Goal: Task Accomplishment & Management: Use online tool/utility

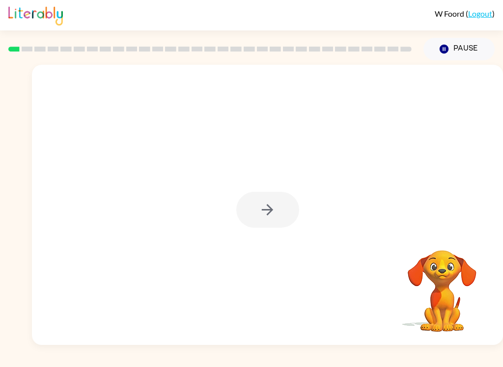
click at [155, 170] on div at bounding box center [267, 205] width 471 height 280
click at [268, 213] on icon "button" at bounding box center [267, 209] width 17 height 17
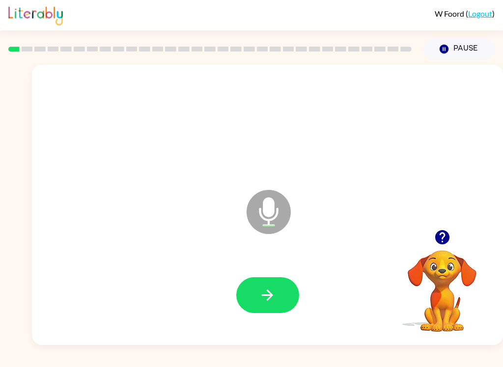
click at [274, 297] on icon "button" at bounding box center [267, 295] width 17 height 17
click at [264, 302] on icon "button" at bounding box center [267, 295] width 17 height 17
click at [260, 298] on icon "button" at bounding box center [267, 295] width 17 height 17
click at [265, 297] on icon "button" at bounding box center [267, 295] width 17 height 17
click at [276, 296] on icon "button" at bounding box center [267, 295] width 17 height 17
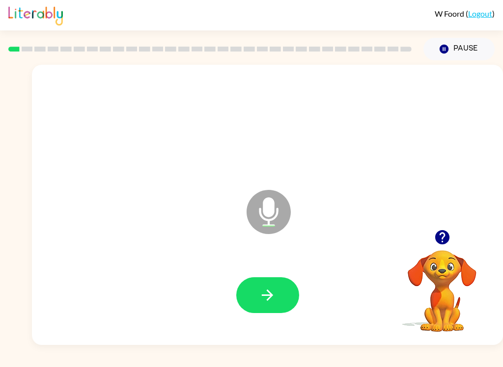
click at [270, 285] on button "button" at bounding box center [267, 295] width 63 height 36
click at [286, 294] on button "button" at bounding box center [267, 295] width 63 height 36
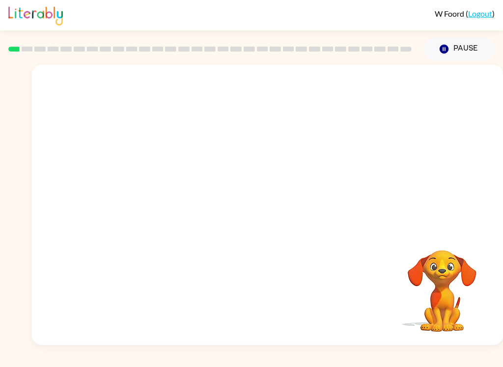
click at [459, 51] on button "Pause Pause" at bounding box center [458, 49] width 71 height 23
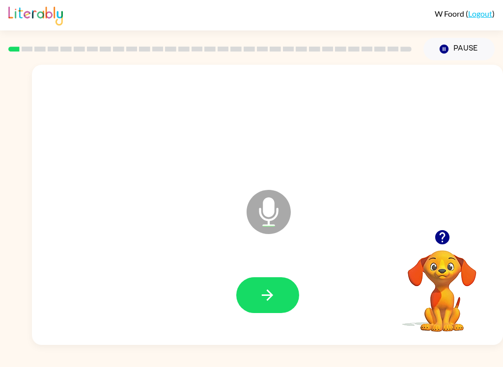
click at [271, 284] on button "button" at bounding box center [267, 295] width 63 height 36
click at [281, 303] on button "button" at bounding box center [267, 295] width 63 height 36
click at [280, 293] on button "button" at bounding box center [267, 295] width 63 height 36
click at [285, 295] on button "button" at bounding box center [267, 295] width 63 height 36
click at [285, 292] on button "button" at bounding box center [267, 295] width 63 height 36
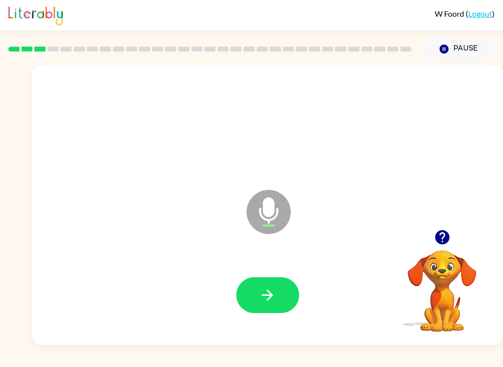
click at [287, 296] on button "button" at bounding box center [267, 295] width 63 height 36
click at [274, 280] on button "button" at bounding box center [267, 295] width 63 height 36
click at [284, 289] on button "button" at bounding box center [267, 295] width 63 height 36
click at [288, 286] on button "button" at bounding box center [267, 295] width 63 height 36
click at [281, 298] on button "button" at bounding box center [267, 295] width 63 height 36
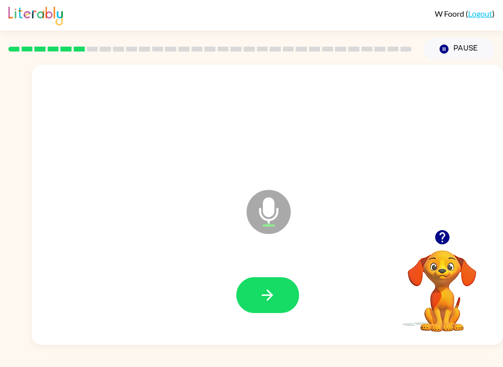
click at [277, 303] on button "button" at bounding box center [267, 295] width 63 height 36
click at [285, 291] on button "button" at bounding box center [267, 295] width 63 height 36
click at [280, 283] on button "button" at bounding box center [267, 295] width 63 height 36
click at [281, 289] on button "button" at bounding box center [267, 295] width 63 height 36
click at [280, 292] on button "button" at bounding box center [267, 295] width 63 height 36
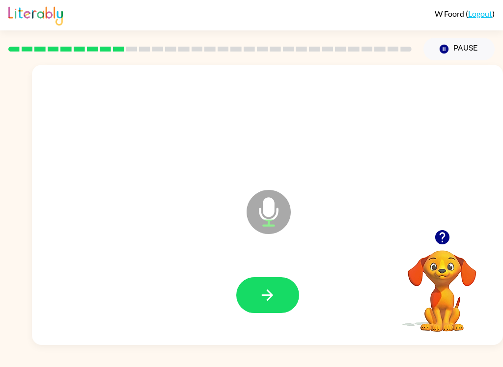
click at [267, 279] on button "button" at bounding box center [267, 295] width 63 height 36
click at [280, 287] on button "button" at bounding box center [267, 295] width 63 height 36
click at [285, 287] on button "button" at bounding box center [267, 295] width 63 height 36
click at [274, 292] on icon "button" at bounding box center [267, 295] width 17 height 17
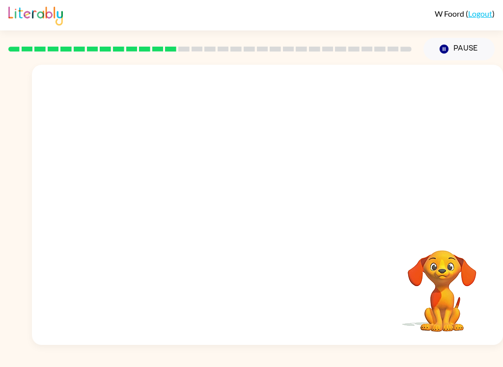
click at [485, 206] on div at bounding box center [267, 147] width 471 height 165
click at [434, 257] on video "Your browser must support playing .mp4 files to use Literably. Please try using…" at bounding box center [442, 284] width 98 height 98
click at [442, 318] on video "Your browser must support playing .mp4 files to use Literably. Please try using…" at bounding box center [442, 284] width 98 height 98
click at [453, 278] on video "Your browser must support playing .mp4 files to use Literably. Please try using…" at bounding box center [442, 284] width 98 height 98
click at [450, 265] on video "Your browser must support playing .mp4 files to use Literably. Please try using…" at bounding box center [442, 284] width 98 height 98
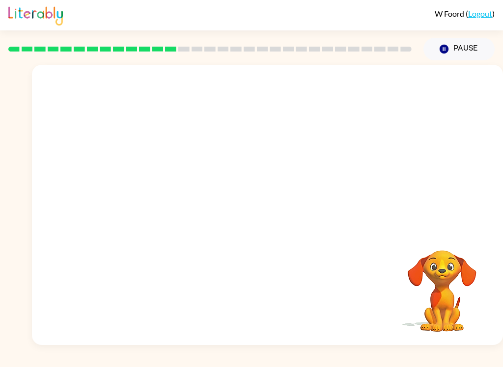
click at [447, 265] on video "Your browser must support playing .mp4 files to use Literably. Please try using…" at bounding box center [442, 284] width 98 height 98
click at [450, 280] on video "Your browser must support playing .mp4 files to use Literably. Please try using…" at bounding box center [442, 284] width 98 height 98
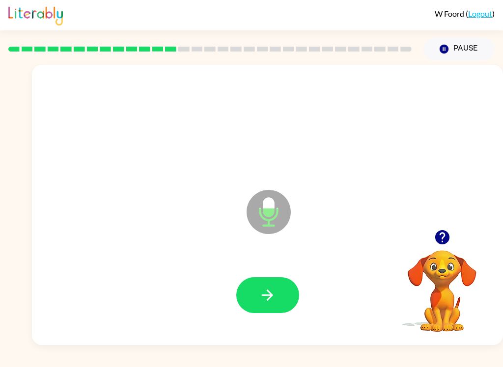
click at [278, 297] on button "button" at bounding box center [267, 295] width 63 height 36
click at [269, 300] on icon "button" at bounding box center [267, 295] width 11 height 11
click at [282, 293] on button "button" at bounding box center [267, 295] width 63 height 36
click at [285, 293] on button "button" at bounding box center [267, 295] width 63 height 36
click at [283, 290] on button "button" at bounding box center [267, 295] width 63 height 36
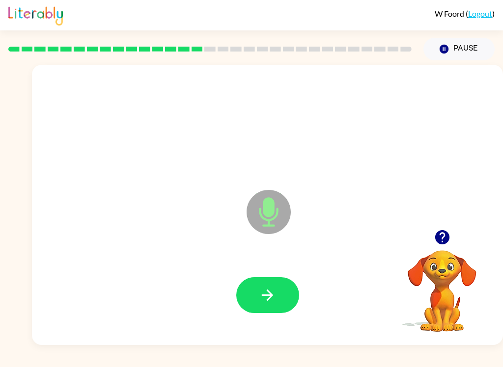
click at [279, 280] on button "button" at bounding box center [267, 295] width 63 height 36
click at [279, 291] on button "button" at bounding box center [267, 295] width 63 height 36
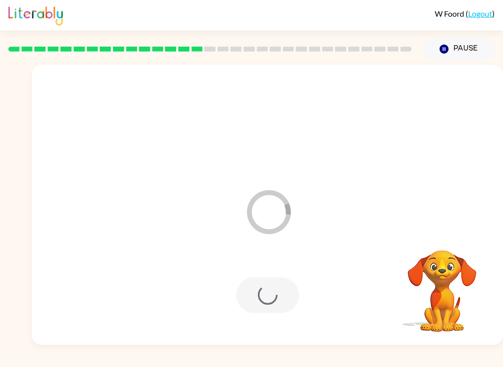
click at [276, 291] on div at bounding box center [267, 295] width 63 height 36
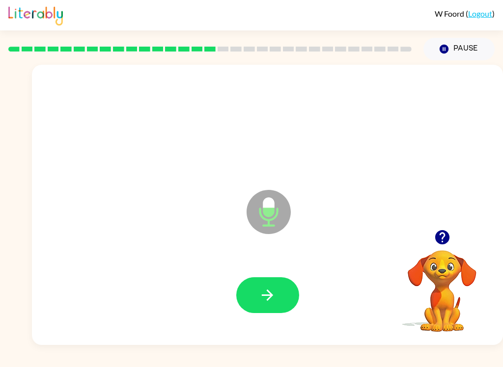
click at [279, 295] on button "button" at bounding box center [267, 295] width 63 height 36
click at [278, 291] on button "button" at bounding box center [267, 295] width 63 height 36
click at [279, 285] on button "button" at bounding box center [267, 295] width 63 height 36
click at [279, 303] on button "button" at bounding box center [267, 295] width 63 height 36
click at [291, 278] on div at bounding box center [267, 295] width 63 height 36
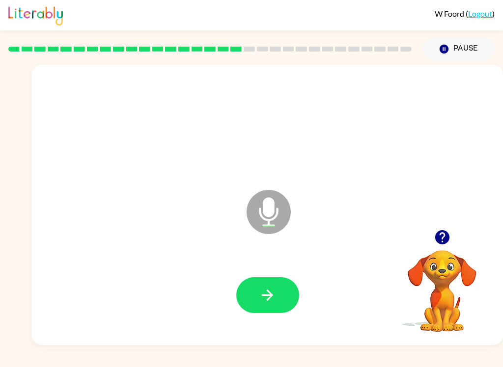
click at [277, 303] on button "button" at bounding box center [267, 295] width 63 height 36
click at [279, 300] on button "button" at bounding box center [267, 295] width 63 height 36
click at [281, 283] on button "button" at bounding box center [267, 295] width 63 height 36
click at [282, 292] on button "button" at bounding box center [267, 295] width 63 height 36
click at [276, 292] on icon "button" at bounding box center [267, 295] width 17 height 17
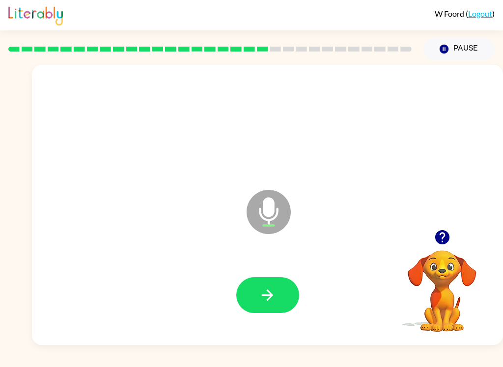
click at [268, 292] on icon "button" at bounding box center [267, 295] width 11 height 11
click at [284, 291] on button "button" at bounding box center [267, 295] width 63 height 36
click at [271, 281] on button "button" at bounding box center [267, 295] width 63 height 36
click at [275, 291] on icon "button" at bounding box center [267, 295] width 17 height 17
click at [279, 289] on button "button" at bounding box center [267, 295] width 63 height 36
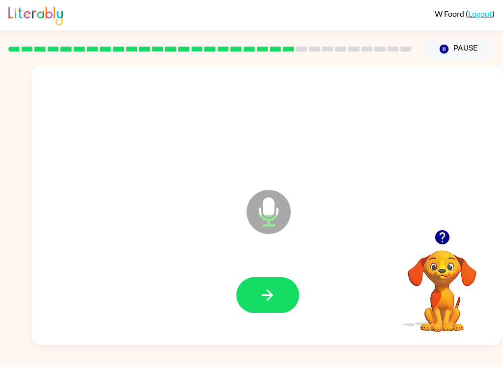
click at [285, 291] on button "button" at bounding box center [267, 295] width 63 height 36
click at [274, 286] on button "button" at bounding box center [267, 295] width 63 height 36
click at [278, 290] on button "button" at bounding box center [267, 295] width 63 height 36
click at [269, 273] on div at bounding box center [267, 295] width 451 height 81
click at [266, 310] on button "button" at bounding box center [267, 295] width 63 height 36
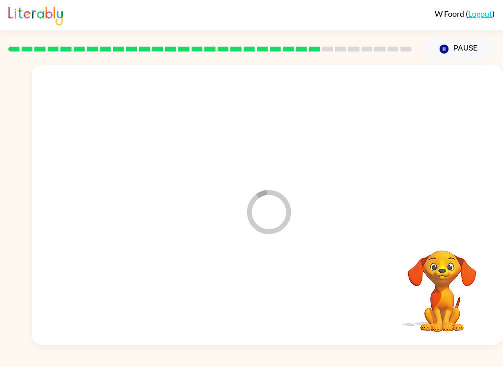
click at [265, 310] on div at bounding box center [267, 295] width 451 height 81
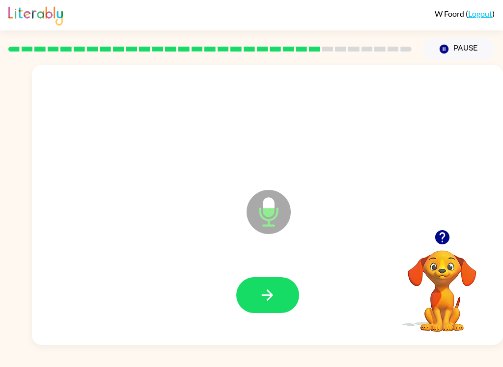
click at [280, 285] on button "button" at bounding box center [267, 295] width 63 height 36
click at [282, 303] on button "button" at bounding box center [267, 295] width 63 height 36
click at [276, 282] on button "button" at bounding box center [267, 295] width 63 height 36
click at [277, 294] on button "button" at bounding box center [267, 295] width 63 height 36
click at [275, 291] on icon "button" at bounding box center [267, 295] width 17 height 17
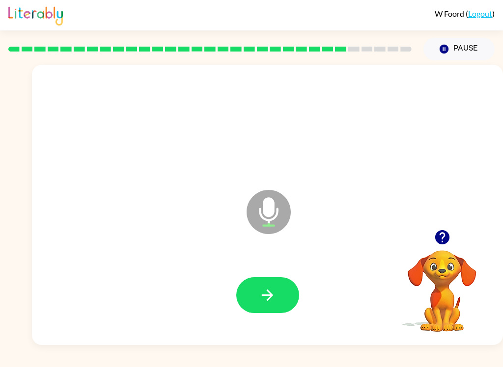
click at [279, 300] on button "button" at bounding box center [267, 295] width 63 height 36
click at [280, 287] on button "button" at bounding box center [267, 295] width 63 height 36
click at [284, 297] on button "button" at bounding box center [267, 295] width 63 height 36
click at [273, 303] on icon "button" at bounding box center [267, 295] width 17 height 17
click at [265, 295] on icon "button" at bounding box center [267, 295] width 11 height 11
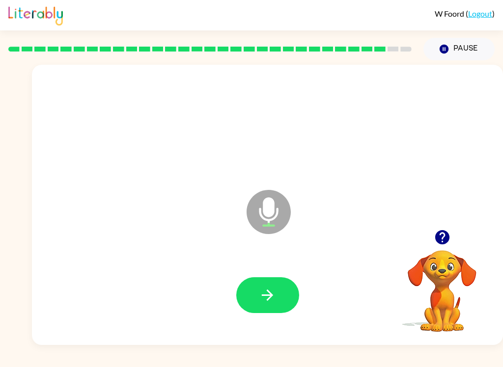
click at [272, 298] on icon "button" at bounding box center [267, 295] width 17 height 17
click at [276, 294] on button "button" at bounding box center [267, 295] width 63 height 36
click at [276, 292] on button "button" at bounding box center [267, 295] width 63 height 36
click at [281, 292] on button "button" at bounding box center [267, 295] width 63 height 36
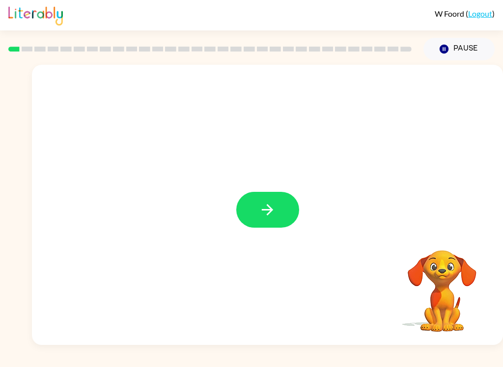
click at [275, 227] on button "button" at bounding box center [267, 210] width 63 height 36
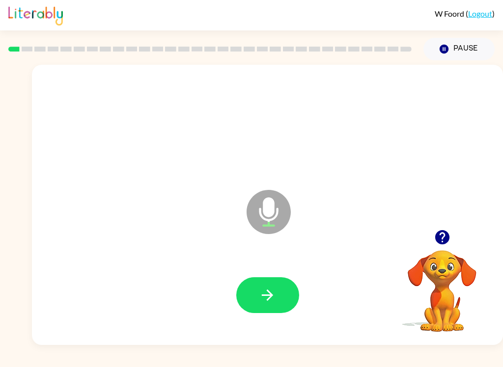
click at [266, 298] on icon "button" at bounding box center [267, 295] width 17 height 17
click at [276, 293] on button "button" at bounding box center [267, 295] width 63 height 36
click at [274, 282] on button "button" at bounding box center [267, 295] width 63 height 36
click at [287, 290] on button "button" at bounding box center [267, 295] width 63 height 36
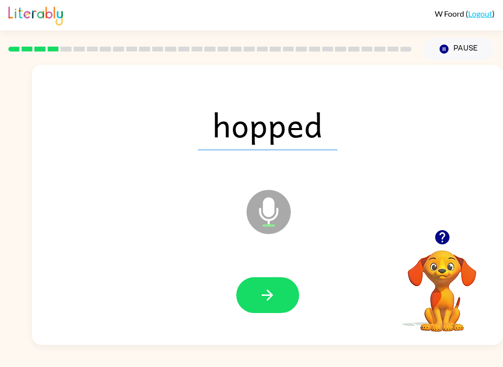
click at [283, 281] on button "button" at bounding box center [267, 295] width 63 height 36
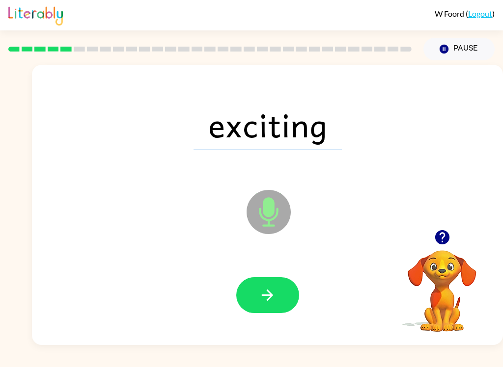
click at [291, 286] on button "button" at bounding box center [267, 295] width 63 height 36
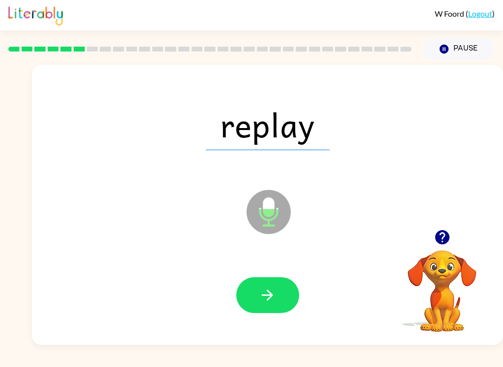
click at [274, 292] on icon "button" at bounding box center [267, 295] width 17 height 17
click at [290, 287] on button "button" at bounding box center [267, 295] width 63 height 36
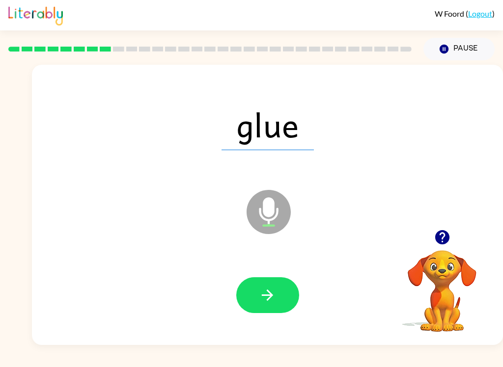
click at [282, 302] on button "button" at bounding box center [267, 295] width 63 height 36
click at [284, 299] on button "button" at bounding box center [267, 295] width 63 height 36
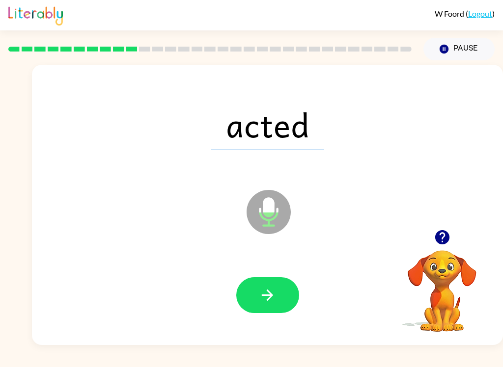
click at [284, 303] on button "button" at bounding box center [267, 295] width 63 height 36
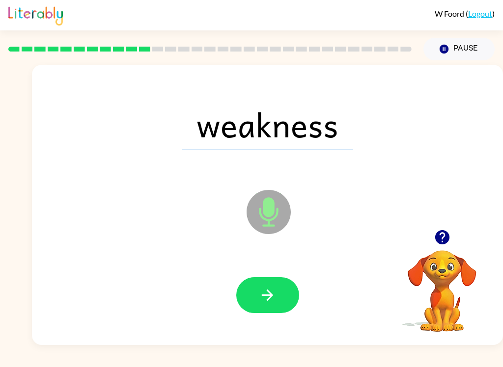
click at [290, 288] on button "button" at bounding box center [267, 295] width 63 height 36
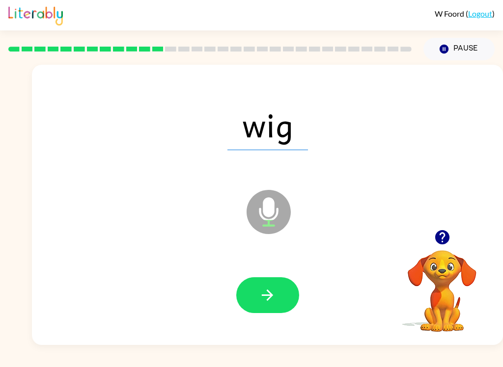
click at [275, 301] on icon "button" at bounding box center [267, 295] width 17 height 17
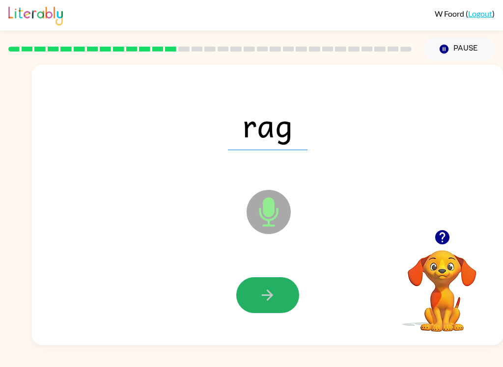
click at [273, 291] on icon "button" at bounding box center [267, 295] width 17 height 17
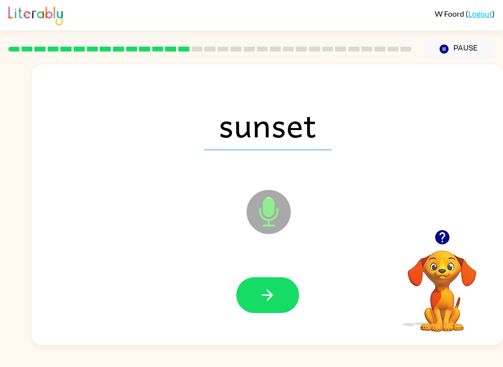
click at [277, 290] on button "button" at bounding box center [267, 295] width 63 height 36
click at [285, 294] on button "button" at bounding box center [267, 295] width 63 height 36
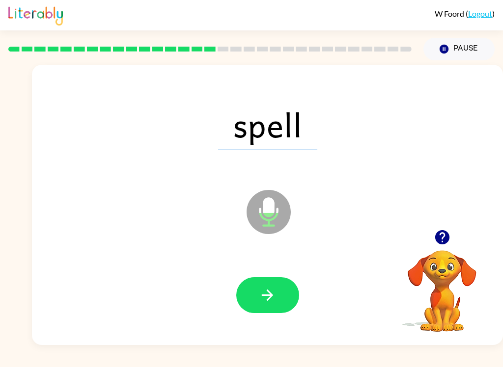
click at [266, 300] on icon "button" at bounding box center [267, 295] width 17 height 17
click at [266, 302] on icon "button" at bounding box center [267, 295] width 17 height 17
click at [279, 292] on button "button" at bounding box center [267, 295] width 63 height 36
click at [283, 298] on button "button" at bounding box center [267, 295] width 63 height 36
click at [293, 304] on button "button" at bounding box center [267, 295] width 63 height 36
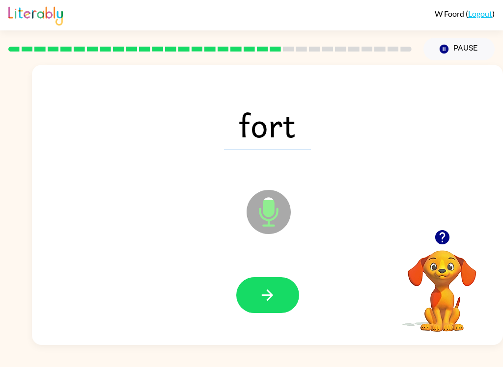
click at [283, 297] on button "button" at bounding box center [267, 295] width 63 height 36
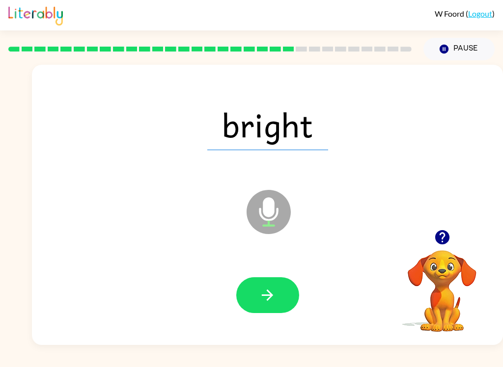
click at [281, 292] on button "button" at bounding box center [267, 295] width 63 height 36
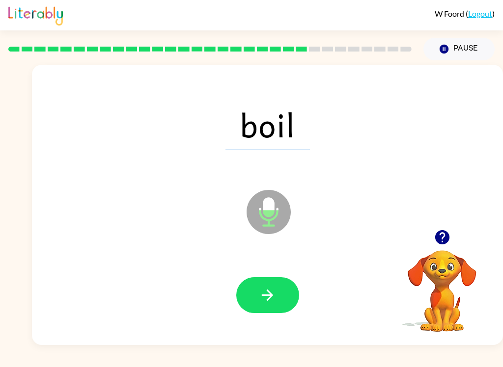
click at [288, 304] on button "button" at bounding box center [267, 295] width 63 height 36
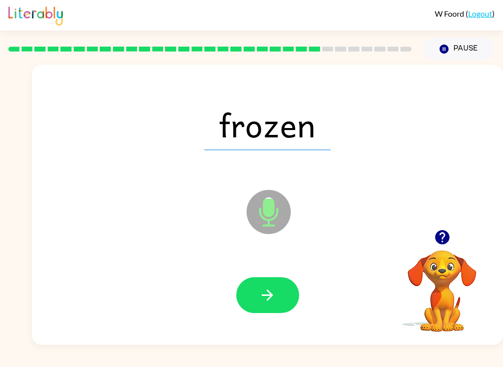
click at [280, 301] on button "button" at bounding box center [267, 295] width 63 height 36
click at [280, 299] on button "button" at bounding box center [267, 295] width 63 height 36
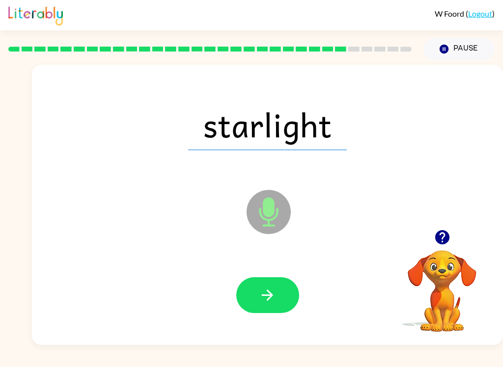
click at [285, 303] on button "button" at bounding box center [267, 295] width 63 height 36
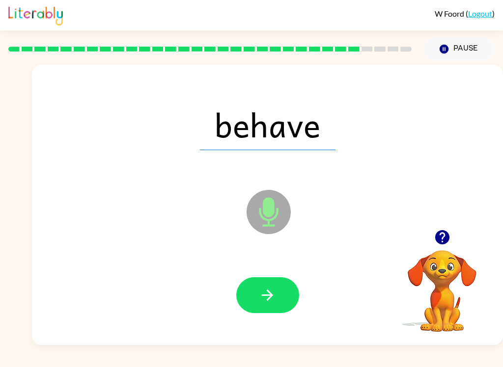
click at [276, 290] on button "button" at bounding box center [267, 295] width 63 height 36
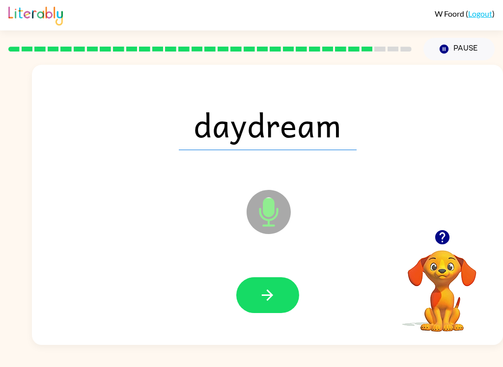
click at [283, 297] on button "button" at bounding box center [267, 295] width 63 height 36
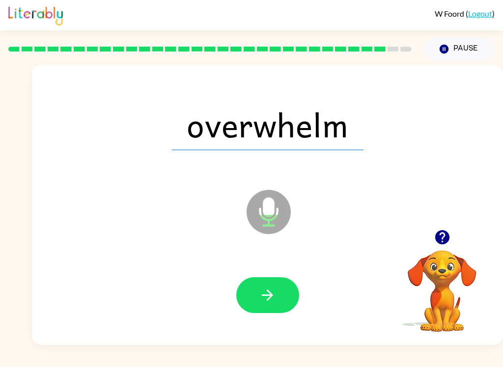
click at [280, 292] on button "button" at bounding box center [267, 295] width 63 height 36
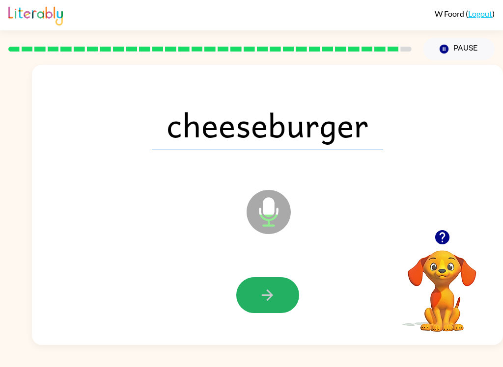
click at [274, 285] on button "button" at bounding box center [267, 295] width 63 height 36
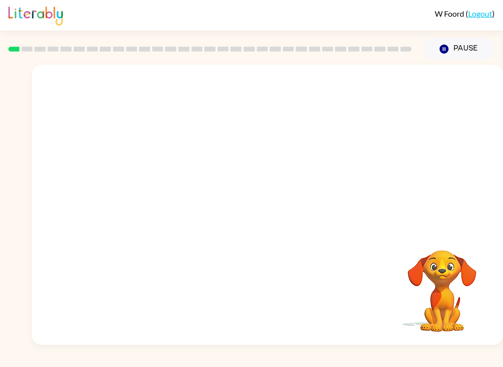
click at [235, 173] on video "Your browser must support playing .mp4 files to use Literably. Please try using…" at bounding box center [267, 147] width 471 height 165
click at [238, 177] on video "Your browser must support playing .mp4 files to use Literably. Please try using…" at bounding box center [267, 147] width 471 height 165
click at [267, 211] on icon "button" at bounding box center [267, 209] width 17 height 17
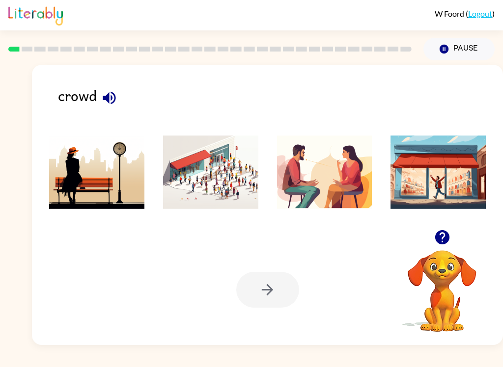
click at [193, 208] on img at bounding box center [210, 173] width 95 height 74
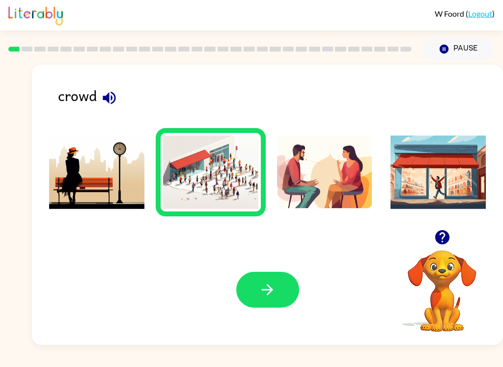
click at [243, 287] on button "button" at bounding box center [267, 290] width 63 height 36
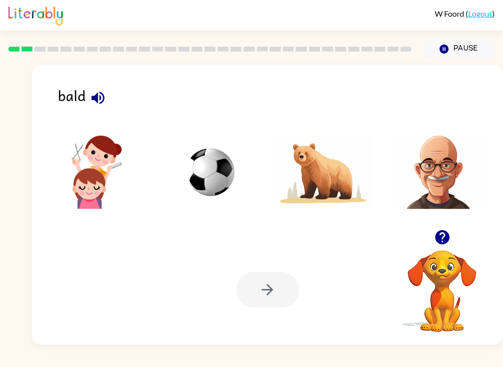
click at [461, 169] on img at bounding box center [437, 173] width 95 height 74
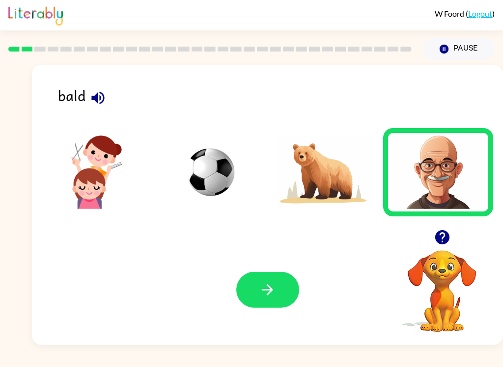
click at [284, 300] on button "button" at bounding box center [267, 290] width 63 height 36
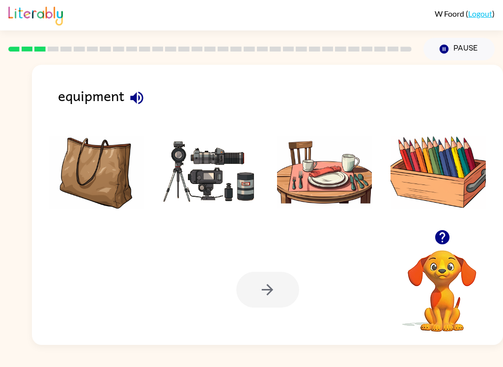
click at [445, 179] on img at bounding box center [437, 173] width 95 height 74
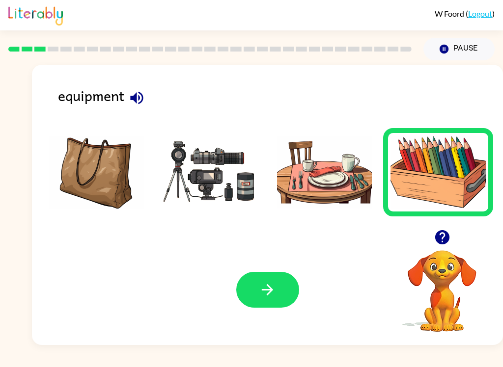
click at [266, 294] on icon "button" at bounding box center [267, 289] width 17 height 17
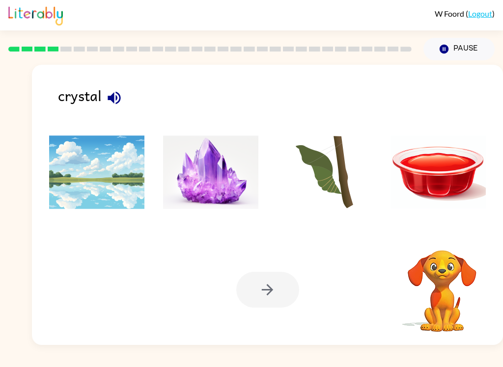
click at [222, 196] on img at bounding box center [210, 173] width 95 height 74
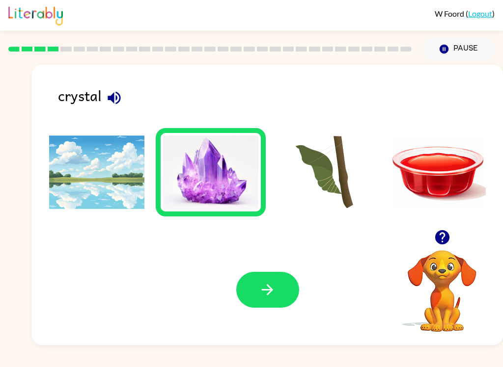
click at [279, 297] on button "button" at bounding box center [267, 290] width 63 height 36
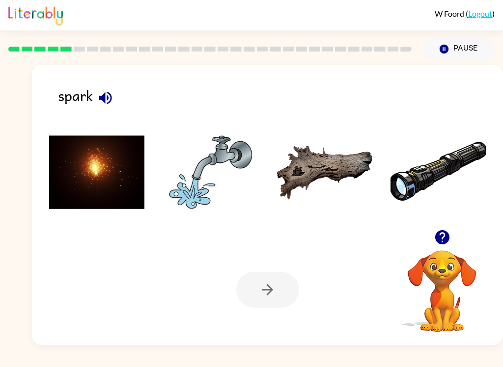
click at [82, 190] on img at bounding box center [96, 173] width 95 height 74
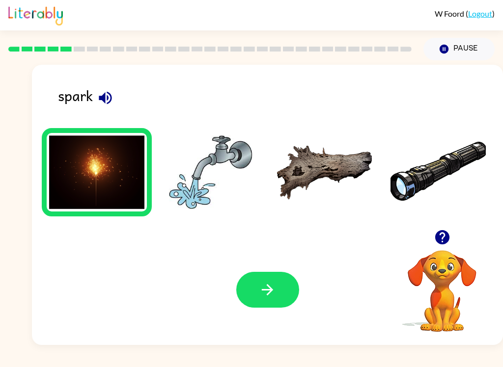
click at [283, 299] on button "button" at bounding box center [267, 290] width 63 height 36
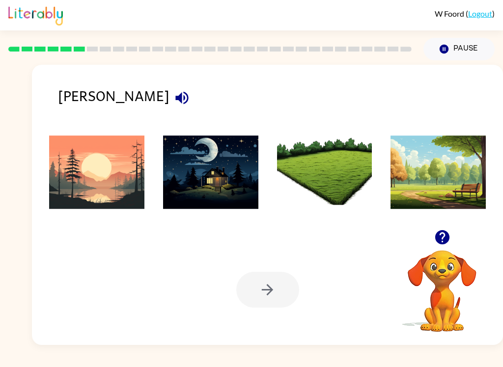
click at [110, 174] on img at bounding box center [96, 173] width 95 height 74
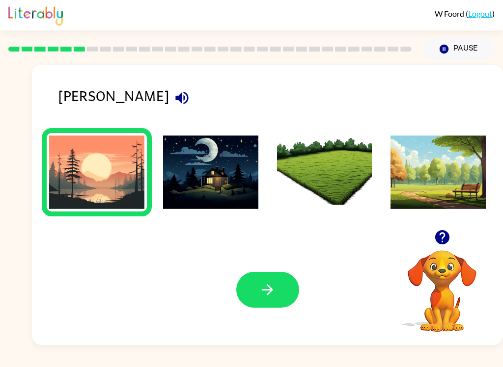
click at [276, 302] on button "button" at bounding box center [267, 290] width 63 height 36
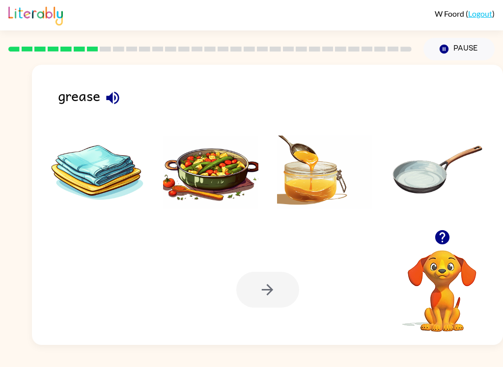
click at [314, 192] on img at bounding box center [324, 173] width 95 height 74
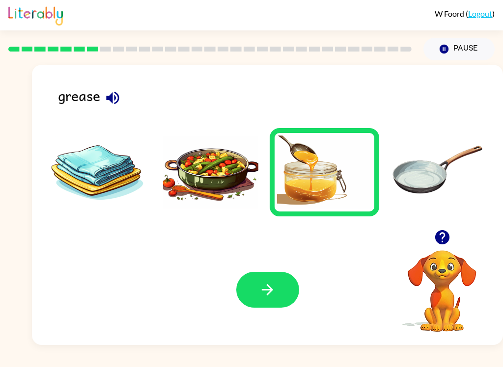
click at [278, 279] on button "button" at bounding box center [267, 290] width 63 height 36
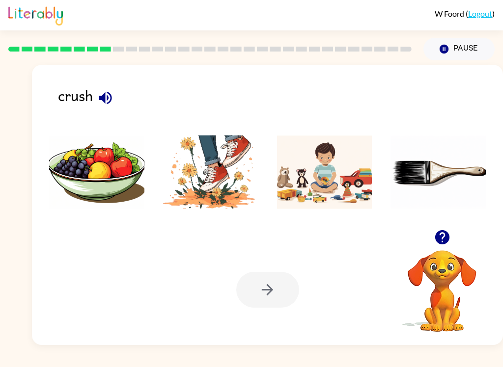
click at [236, 173] on img at bounding box center [210, 173] width 95 height 74
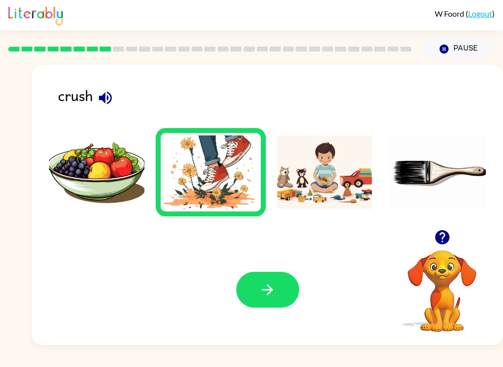
click at [273, 292] on icon "button" at bounding box center [267, 289] width 17 height 17
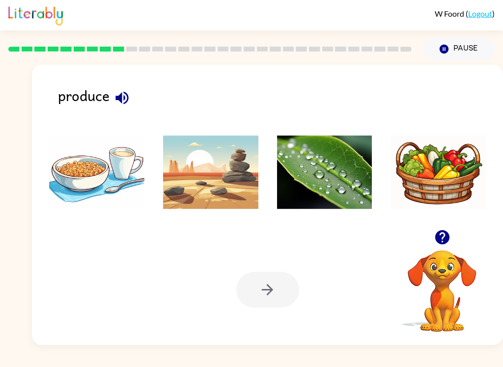
click at [447, 175] on img at bounding box center [437, 173] width 95 height 74
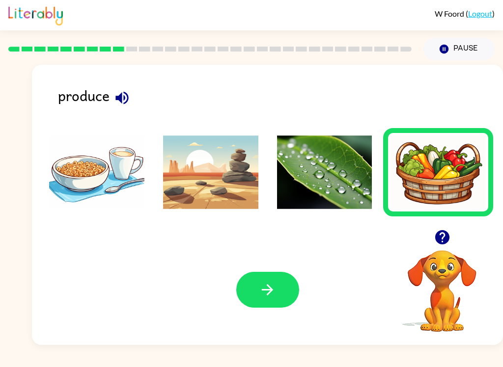
click at [269, 289] on icon "button" at bounding box center [267, 289] width 17 height 17
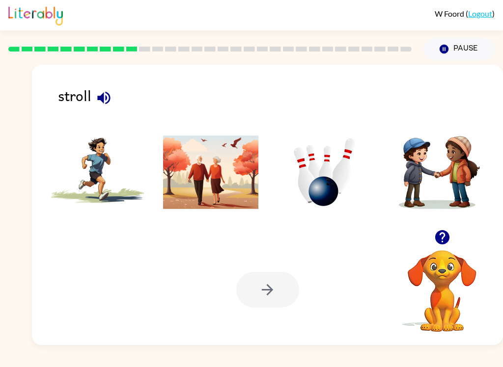
click at [75, 168] on img at bounding box center [96, 173] width 95 height 74
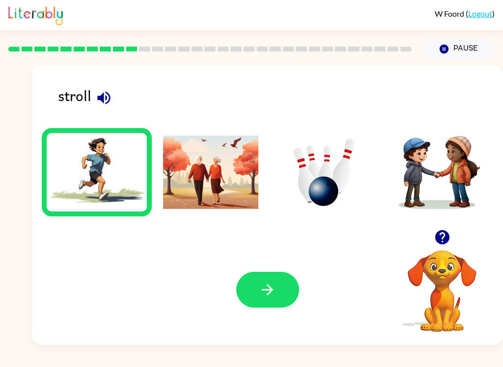
click at [274, 296] on icon "button" at bounding box center [267, 289] width 17 height 17
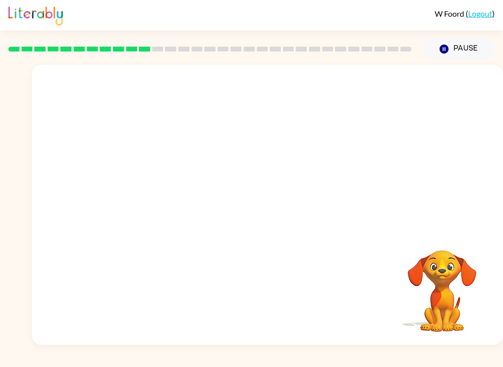
click at [24, 254] on div "Your browser must support playing .mp4 files to use Literably. Please try using…" at bounding box center [251, 202] width 503 height 285
click at [161, 191] on video "Your browser must support playing .mp4 files to use Literably. Please try using…" at bounding box center [267, 147] width 471 height 165
click at [152, 182] on video "Your browser must support playing .mp4 files to use Literably. Please try using…" at bounding box center [267, 147] width 471 height 165
click at [157, 186] on video "Your browser must support playing .mp4 files to use Literably. Please try using…" at bounding box center [267, 147] width 471 height 165
click at [165, 189] on video "Your browser must support playing .mp4 files to use Literably. Please try using…" at bounding box center [267, 147] width 471 height 165
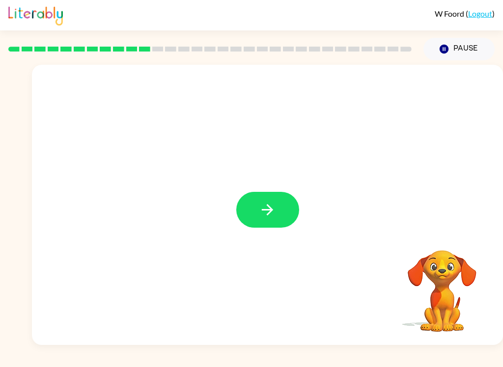
click at [275, 208] on icon "button" at bounding box center [267, 209] width 17 height 17
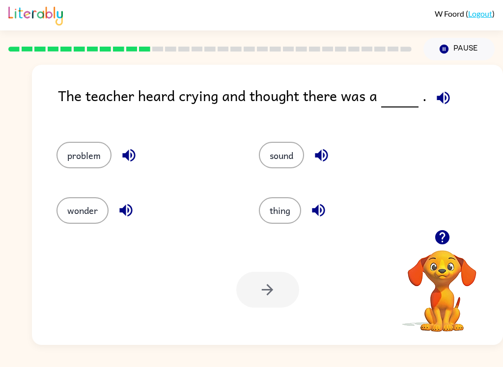
click at [94, 167] on button "problem" at bounding box center [83, 155] width 55 height 27
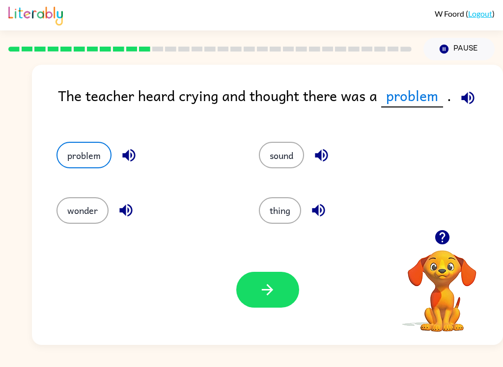
click at [276, 293] on icon "button" at bounding box center [267, 289] width 17 height 17
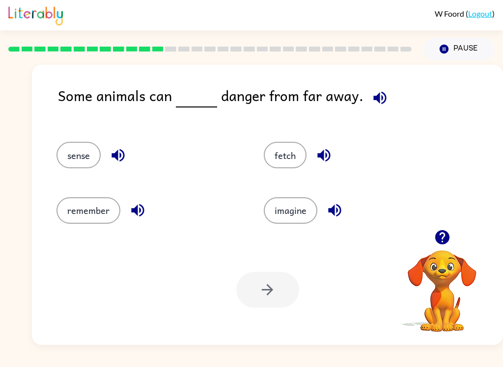
click at [91, 156] on button "sense" at bounding box center [78, 155] width 44 height 27
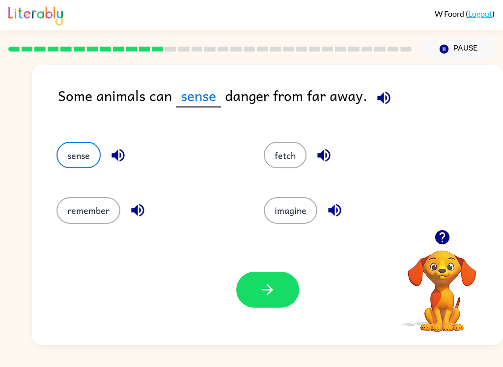
click at [273, 290] on icon "button" at bounding box center [267, 289] width 11 height 11
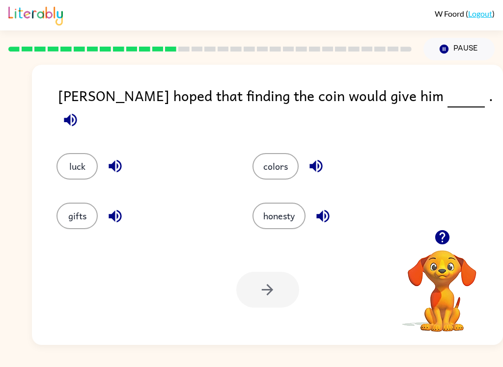
click at [80, 153] on button "luck" at bounding box center [76, 166] width 41 height 27
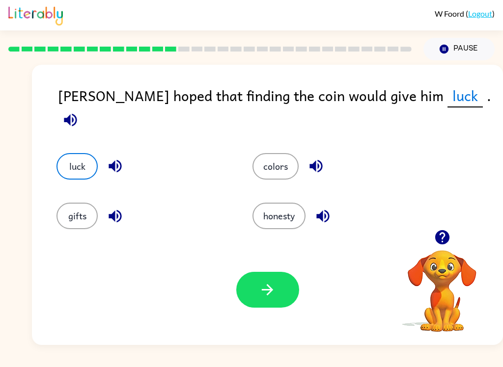
click at [269, 286] on icon "button" at bounding box center [267, 289] width 17 height 17
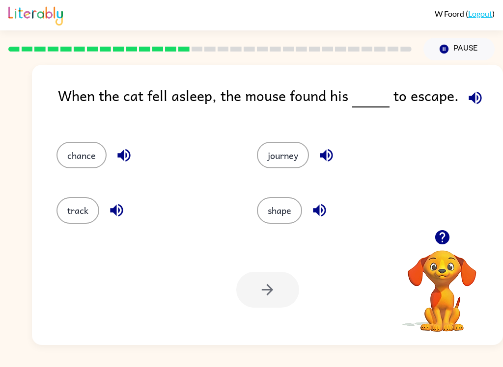
click at [85, 162] on button "chance" at bounding box center [81, 155] width 50 height 27
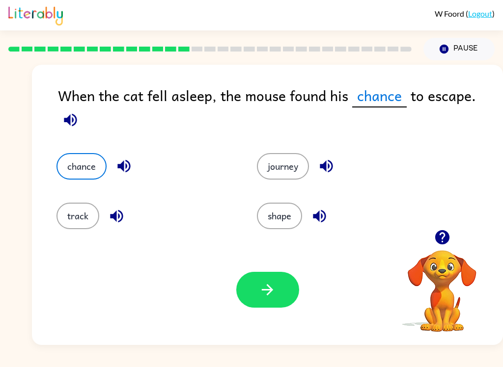
click at [266, 304] on button "button" at bounding box center [267, 290] width 63 height 36
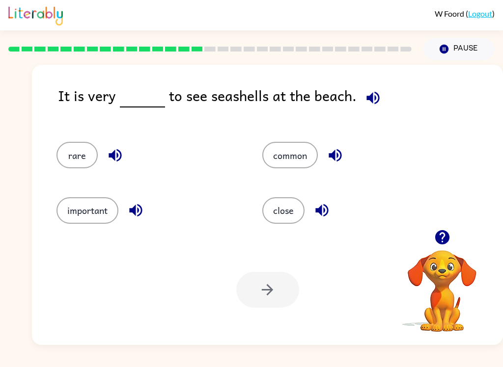
click at [303, 155] on button "common" at bounding box center [289, 155] width 55 height 27
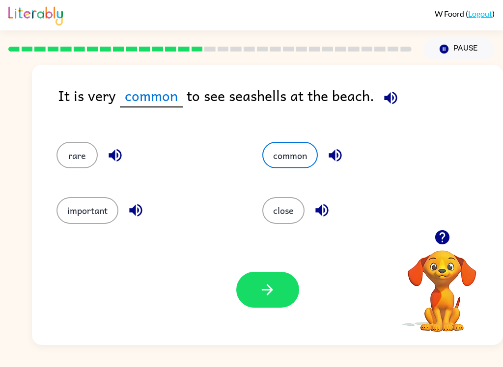
click at [278, 294] on button "button" at bounding box center [267, 290] width 63 height 36
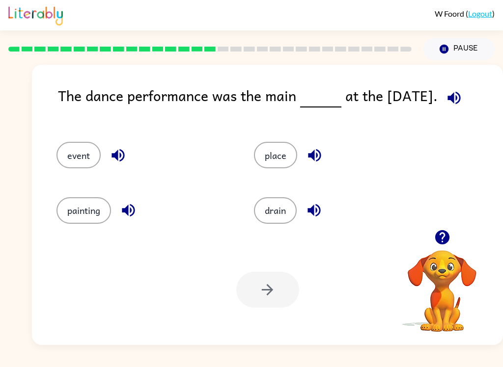
click at [86, 163] on button "event" at bounding box center [78, 155] width 44 height 27
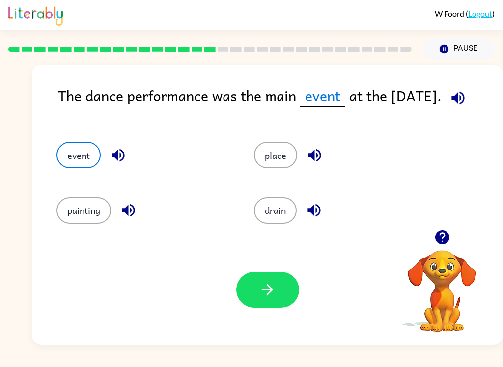
click at [262, 302] on button "button" at bounding box center [267, 290] width 63 height 36
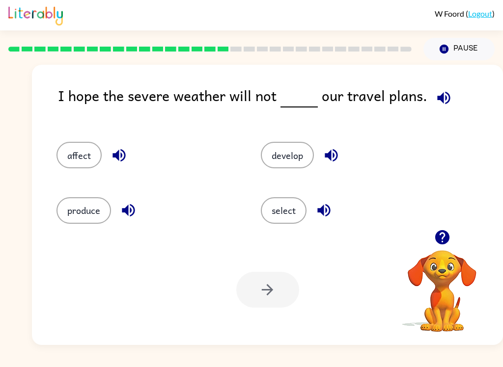
click at [96, 155] on button "affect" at bounding box center [78, 155] width 45 height 27
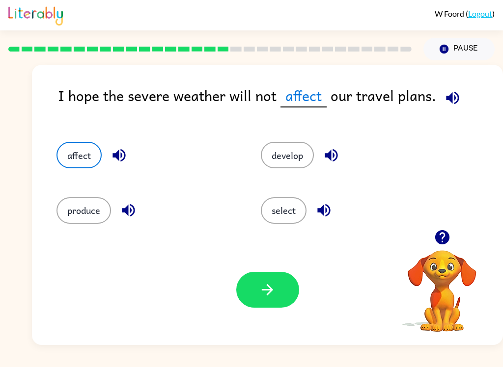
click at [282, 303] on button "button" at bounding box center [267, 290] width 63 height 36
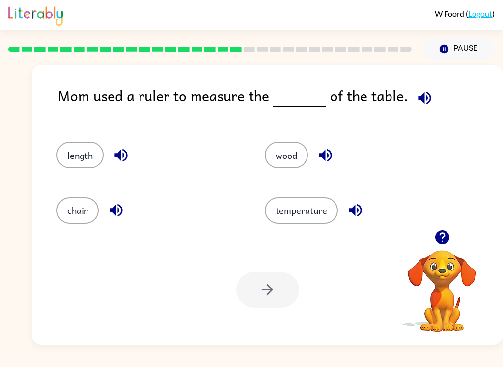
click at [71, 165] on button "length" at bounding box center [79, 155] width 47 height 27
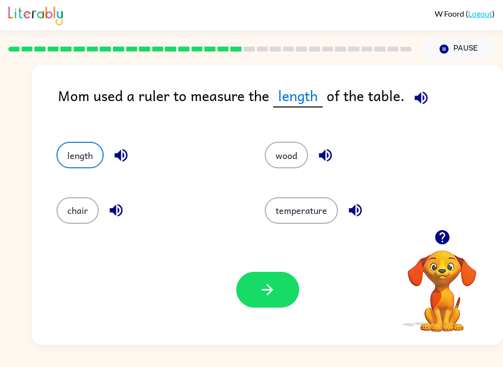
click at [262, 285] on icon "button" at bounding box center [267, 289] width 17 height 17
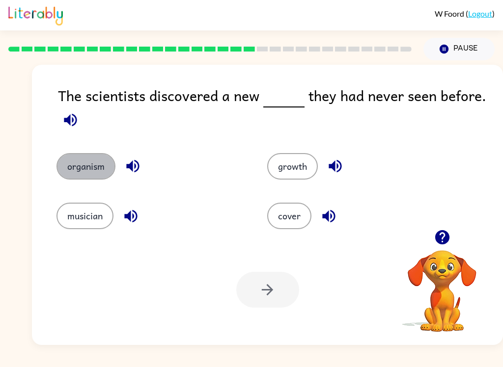
click at [90, 161] on button "organism" at bounding box center [85, 166] width 59 height 27
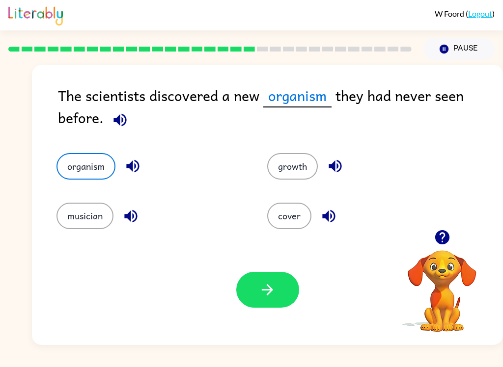
click at [271, 296] on icon "button" at bounding box center [267, 289] width 17 height 17
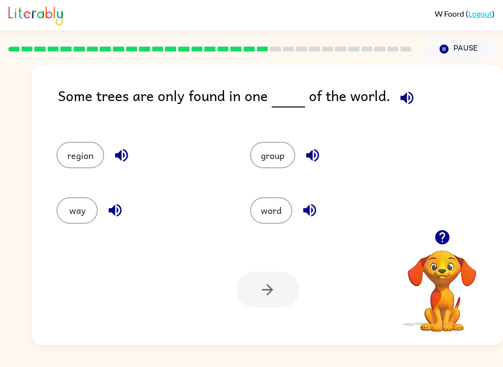
click at [77, 166] on button "region" at bounding box center [80, 155] width 48 height 27
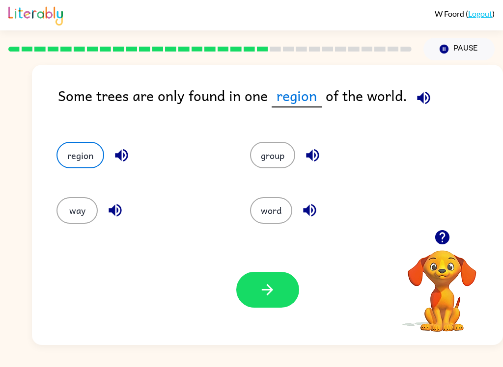
click at [259, 290] on icon "button" at bounding box center [267, 289] width 17 height 17
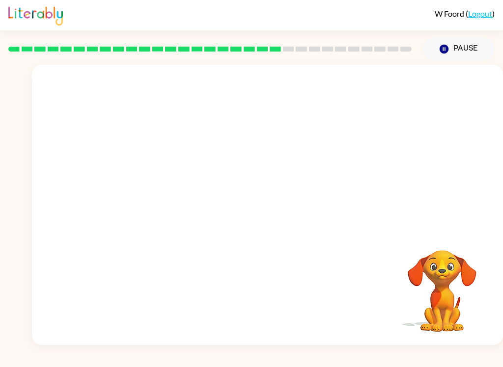
click at [185, 205] on video "Your browser must support playing .mp4 files to use Literably. Please try using…" at bounding box center [267, 147] width 471 height 165
click at [274, 206] on icon "button" at bounding box center [267, 209] width 17 height 17
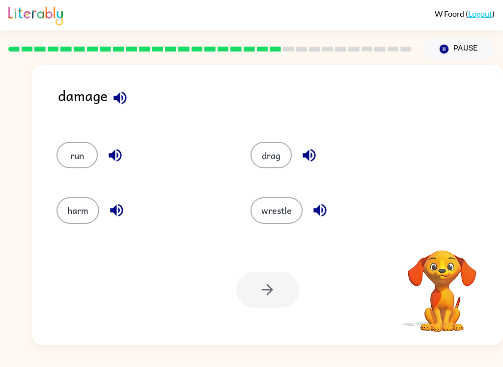
click at [87, 204] on button "harm" at bounding box center [77, 210] width 43 height 27
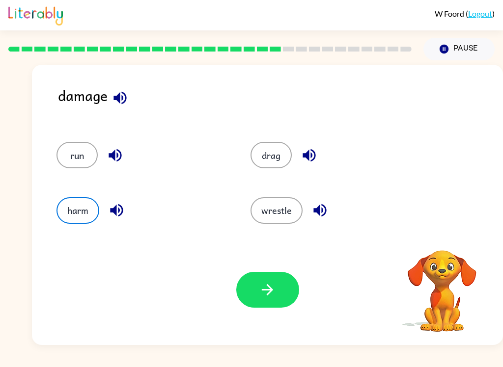
click at [276, 304] on button "button" at bounding box center [267, 290] width 63 height 36
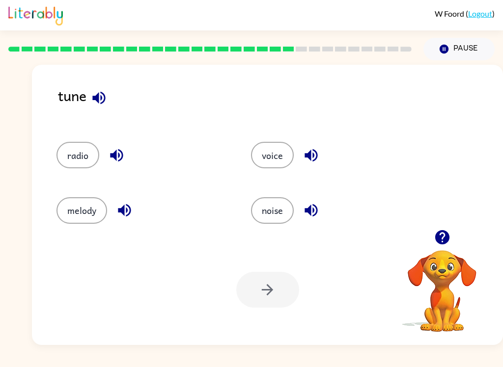
click at [276, 207] on button "noise" at bounding box center [272, 210] width 43 height 27
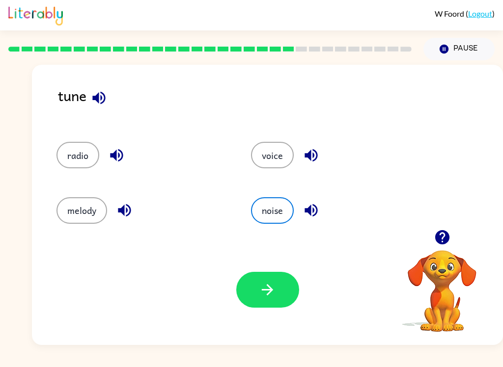
click at [92, 210] on button "melody" at bounding box center [81, 210] width 51 height 27
click at [286, 292] on button "button" at bounding box center [267, 290] width 63 height 36
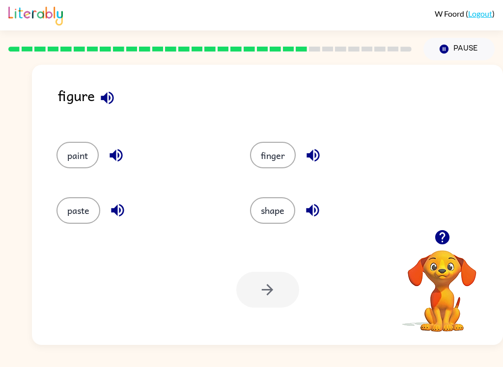
click at [79, 209] on button "paste" at bounding box center [78, 210] width 44 height 27
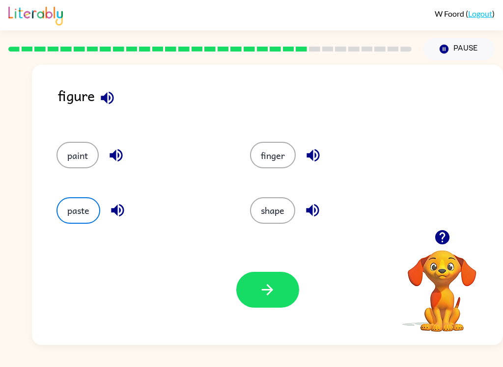
click at [274, 296] on icon "button" at bounding box center [267, 289] width 17 height 17
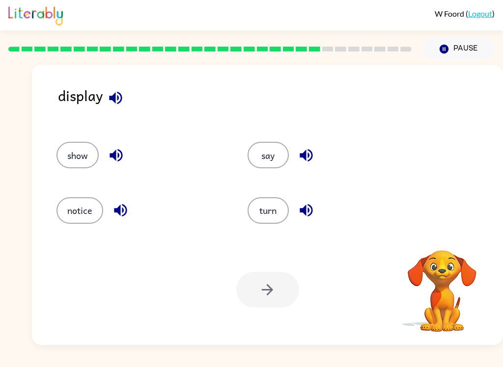
click at [86, 156] on button "show" at bounding box center [77, 155] width 42 height 27
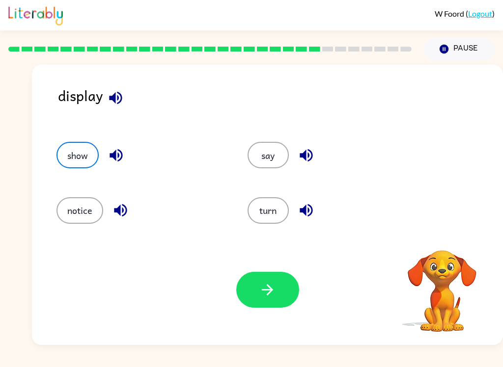
click at [285, 295] on button "button" at bounding box center [267, 290] width 63 height 36
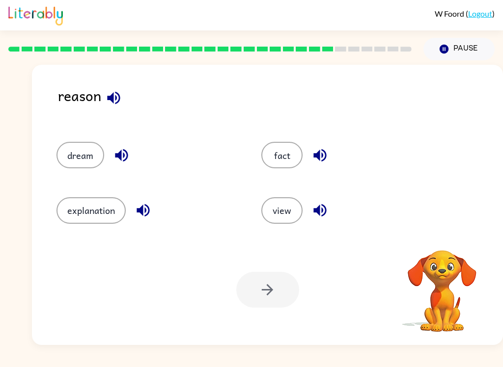
click at [95, 209] on button "explanation" at bounding box center [90, 210] width 69 height 27
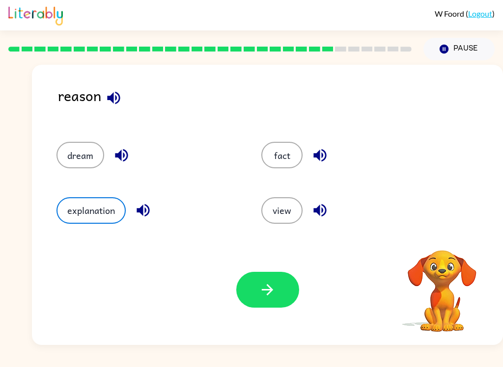
click at [277, 295] on button "button" at bounding box center [267, 290] width 63 height 36
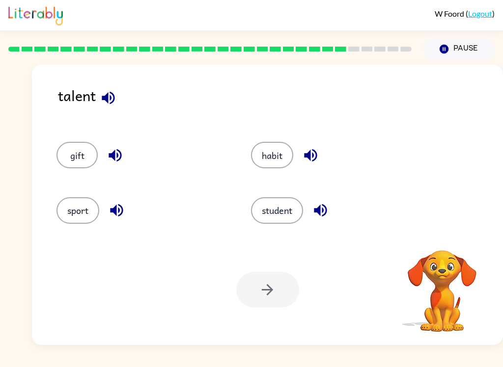
click at [92, 160] on button "gift" at bounding box center [76, 155] width 41 height 27
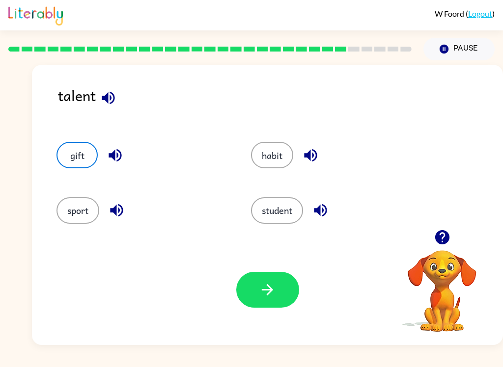
click at [279, 153] on button "habit" at bounding box center [272, 155] width 42 height 27
click at [283, 277] on button "button" at bounding box center [267, 290] width 63 height 36
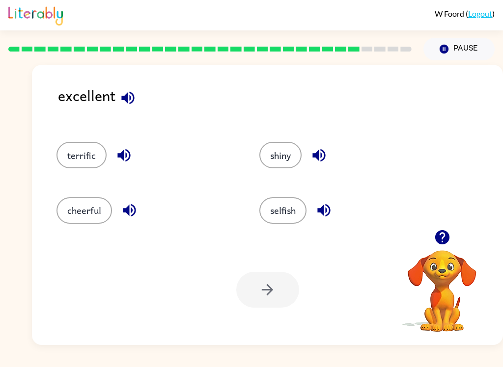
click at [97, 157] on button "terrific" at bounding box center [81, 155] width 50 height 27
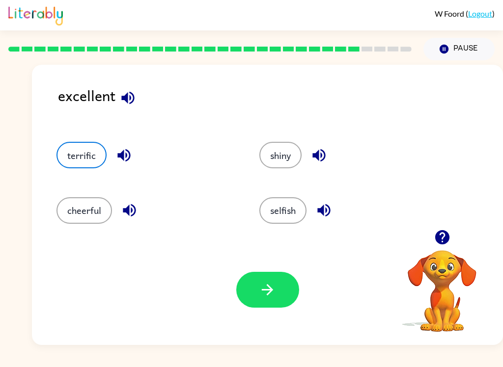
click at [291, 304] on button "button" at bounding box center [267, 290] width 63 height 36
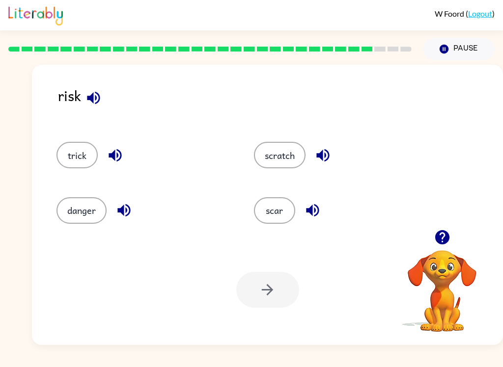
click at [94, 213] on button "danger" at bounding box center [81, 210] width 50 height 27
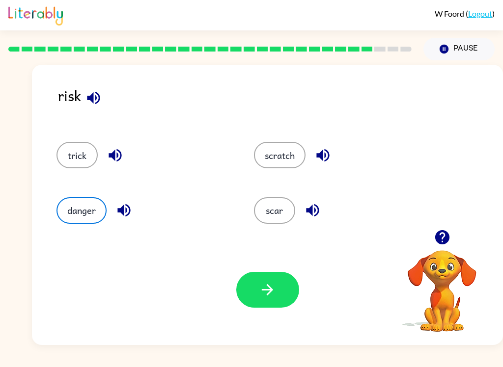
click at [280, 298] on button "button" at bounding box center [267, 290] width 63 height 36
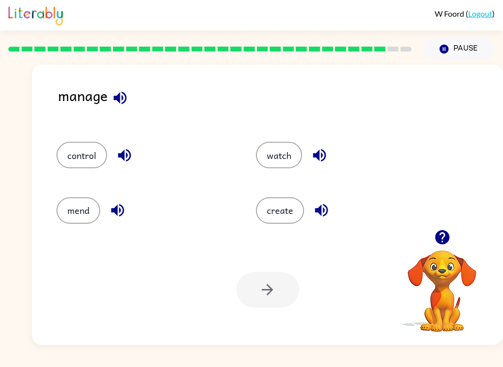
click at [93, 164] on button "control" at bounding box center [81, 155] width 51 height 27
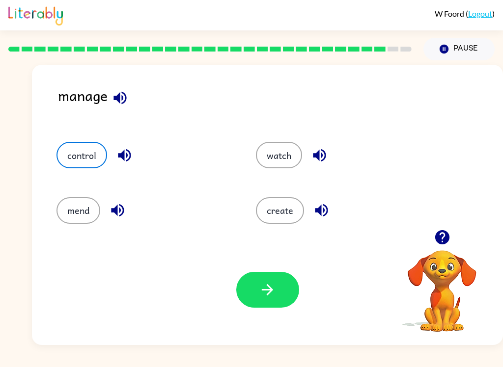
click at [276, 285] on icon "button" at bounding box center [267, 289] width 17 height 17
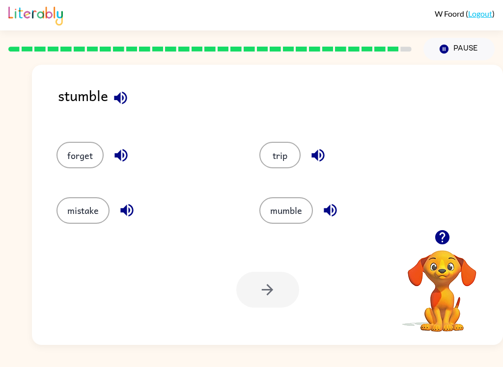
click at [94, 219] on button "mistake" at bounding box center [82, 210] width 53 height 27
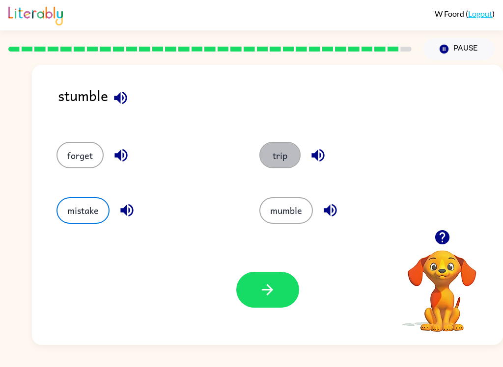
click at [287, 155] on button "trip" at bounding box center [279, 155] width 41 height 27
click at [292, 293] on button "button" at bounding box center [267, 290] width 63 height 36
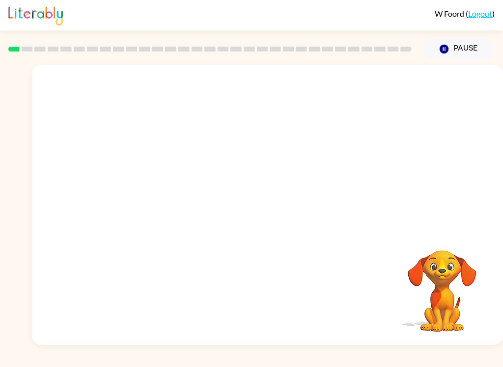
click at [244, 154] on video "Your browser must support playing .mp4 files to use Literably. Please try using…" at bounding box center [267, 147] width 471 height 165
click at [242, 154] on video "Your browser must support playing .mp4 files to use Literably. Please try using…" at bounding box center [267, 147] width 471 height 165
click at [282, 200] on button "button" at bounding box center [267, 210] width 63 height 36
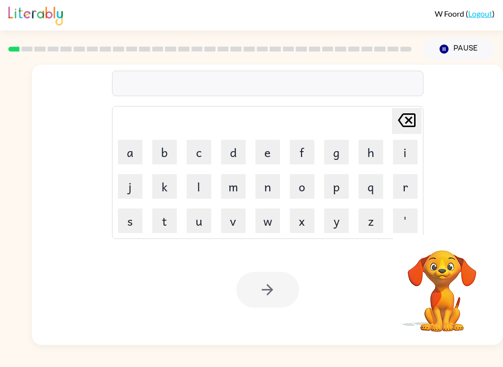
click at [337, 185] on button "p" at bounding box center [336, 186] width 25 height 25
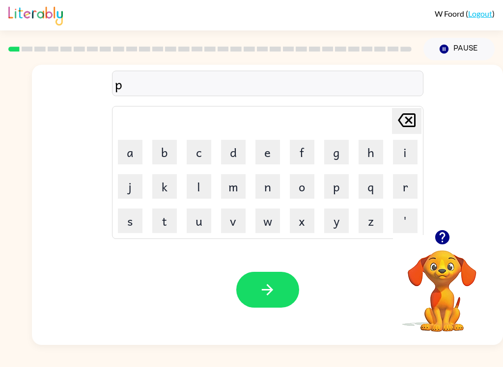
click at [125, 152] on button "a" at bounding box center [130, 152] width 25 height 25
click at [237, 153] on button "d" at bounding box center [233, 152] width 25 height 25
click at [263, 146] on button "e" at bounding box center [267, 152] width 25 height 25
click at [275, 286] on icon "button" at bounding box center [267, 289] width 17 height 17
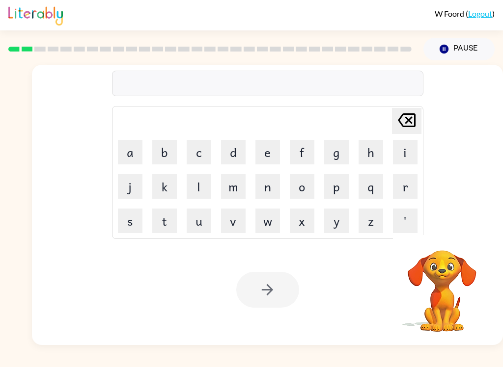
click at [345, 188] on button "p" at bounding box center [336, 186] width 25 height 25
click at [140, 155] on button "a" at bounding box center [130, 152] width 25 height 25
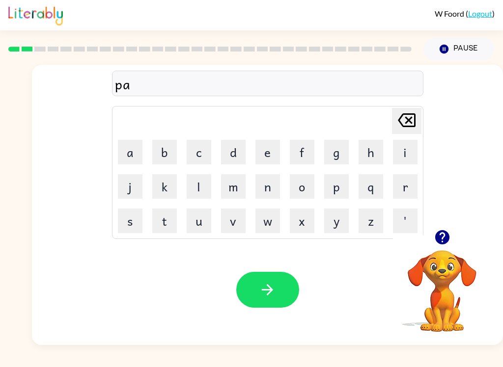
click at [268, 221] on button "w" at bounding box center [267, 221] width 25 height 25
click at [280, 299] on button "button" at bounding box center [267, 290] width 63 height 36
click at [271, 187] on button "n" at bounding box center [267, 186] width 25 height 25
click at [305, 190] on button "o" at bounding box center [302, 186] width 25 height 25
click at [415, 187] on button "r" at bounding box center [405, 186] width 25 height 25
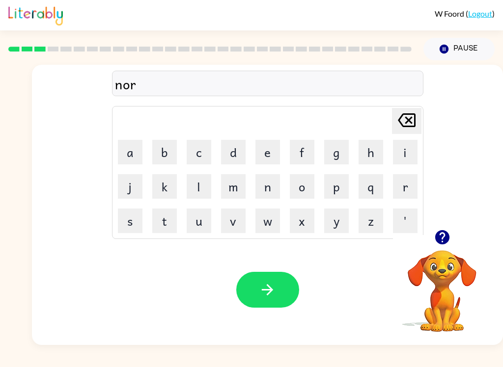
click at [162, 233] on button "t" at bounding box center [164, 221] width 25 height 25
click at [340, 152] on button "g" at bounding box center [336, 152] width 25 height 25
click at [407, 126] on icon at bounding box center [407, 120] width 18 height 14
click at [377, 152] on button "h" at bounding box center [370, 152] width 25 height 25
click at [268, 297] on icon "button" at bounding box center [267, 289] width 17 height 17
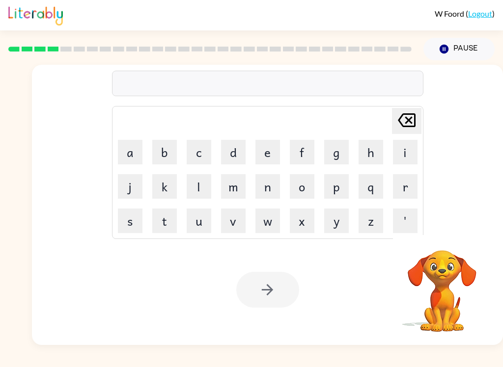
click at [124, 222] on button "s" at bounding box center [130, 221] width 25 height 25
click at [272, 221] on button "w" at bounding box center [267, 221] width 25 height 25
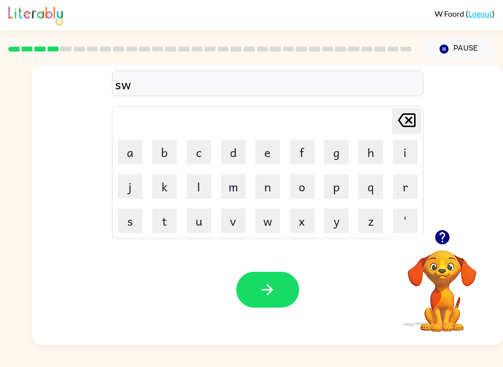
click at [412, 154] on button "i" at bounding box center [405, 152] width 25 height 25
click at [235, 187] on button "m" at bounding box center [233, 186] width 25 height 25
click at [274, 287] on icon "button" at bounding box center [267, 289] width 17 height 17
click at [136, 224] on button "s" at bounding box center [130, 221] width 25 height 25
click at [208, 148] on button "c" at bounding box center [199, 152] width 25 height 25
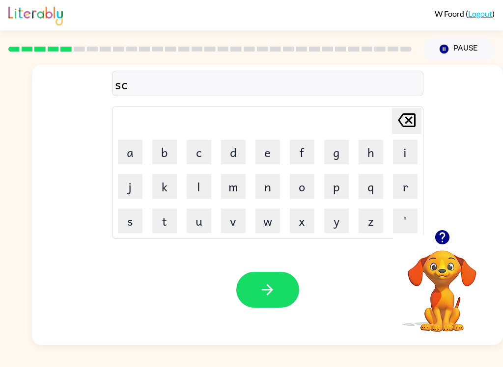
click at [306, 194] on button "o" at bounding box center [302, 186] width 25 height 25
click at [201, 226] on button "u" at bounding box center [199, 221] width 25 height 25
click at [163, 220] on button "t" at bounding box center [164, 221] width 25 height 25
click at [282, 289] on button "button" at bounding box center [267, 290] width 63 height 36
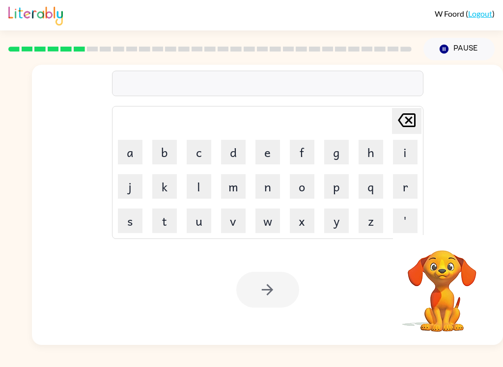
click at [135, 151] on button "a" at bounding box center [130, 152] width 25 height 25
click at [244, 190] on button "m" at bounding box center [233, 186] width 25 height 25
click at [272, 160] on button "e" at bounding box center [267, 152] width 25 height 25
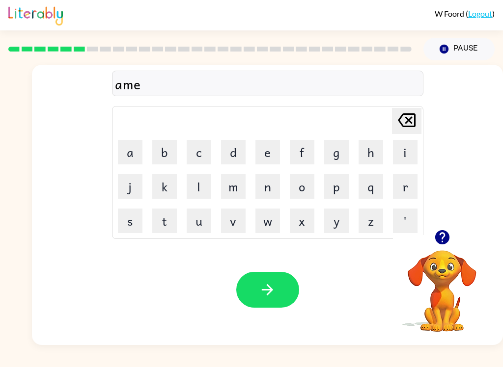
click at [277, 291] on button "button" at bounding box center [267, 290] width 63 height 36
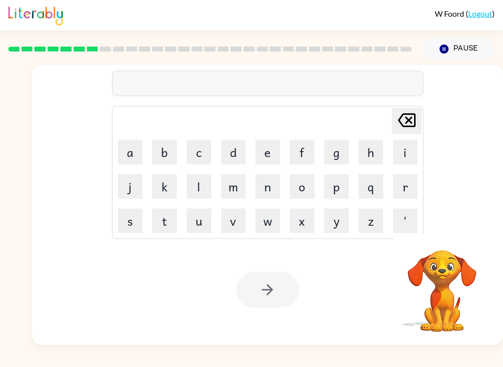
click at [124, 223] on button "s" at bounding box center [130, 221] width 25 height 25
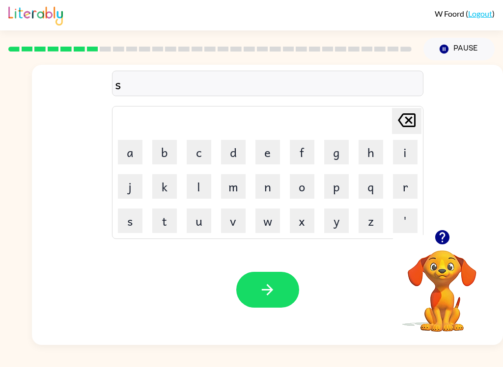
click at [193, 158] on button "c" at bounding box center [199, 152] width 25 height 25
click at [407, 191] on button "r" at bounding box center [405, 186] width 25 height 25
click at [409, 150] on button "i" at bounding box center [405, 152] width 25 height 25
click at [167, 164] on button "b" at bounding box center [164, 152] width 25 height 25
click at [200, 184] on button "l" at bounding box center [199, 186] width 25 height 25
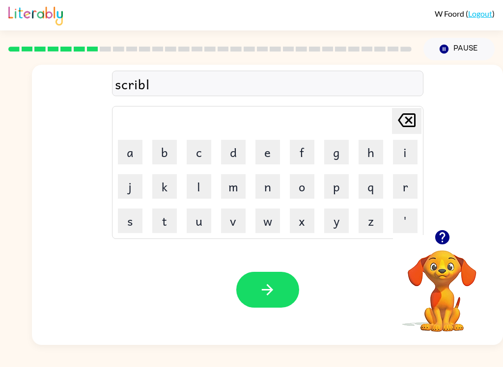
click at [409, 113] on icon "[PERSON_NAME] last character input" at bounding box center [407, 121] width 24 height 24
click at [267, 154] on button "e" at bounding box center [267, 152] width 25 height 25
click at [202, 191] on button "l" at bounding box center [199, 186] width 25 height 25
click at [289, 292] on button "button" at bounding box center [267, 290] width 63 height 36
click at [410, 183] on button "r" at bounding box center [405, 186] width 25 height 25
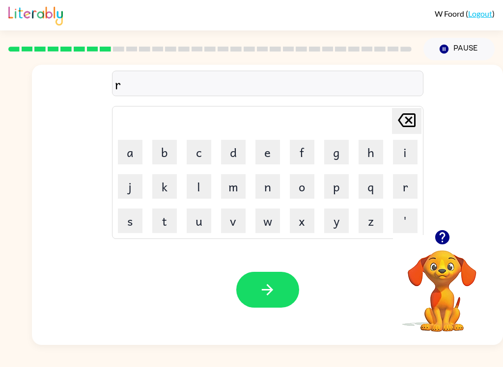
click at [130, 156] on button "a" at bounding box center [130, 152] width 25 height 25
click at [339, 151] on button "g" at bounding box center [336, 152] width 25 height 25
click at [408, 123] on icon at bounding box center [407, 120] width 18 height 14
click at [277, 289] on button "button" at bounding box center [267, 290] width 63 height 36
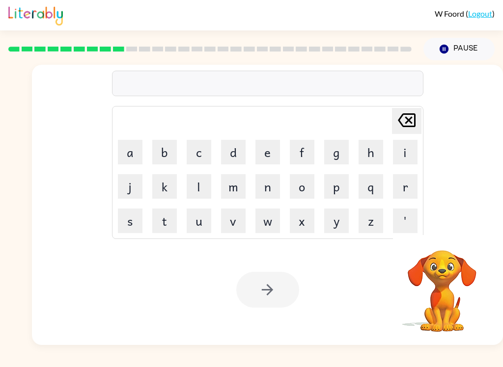
click at [343, 192] on button "p" at bounding box center [336, 186] width 25 height 25
click at [303, 185] on button "o" at bounding box center [302, 186] width 25 height 25
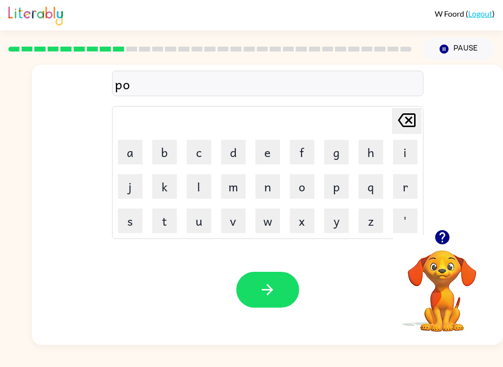
click at [410, 153] on button "i" at bounding box center [405, 152] width 25 height 25
click at [270, 191] on button "n" at bounding box center [267, 186] width 25 height 25
click at [175, 223] on button "t" at bounding box center [164, 221] width 25 height 25
click at [135, 230] on button "s" at bounding box center [130, 221] width 25 height 25
click at [281, 298] on button "button" at bounding box center [267, 290] width 63 height 36
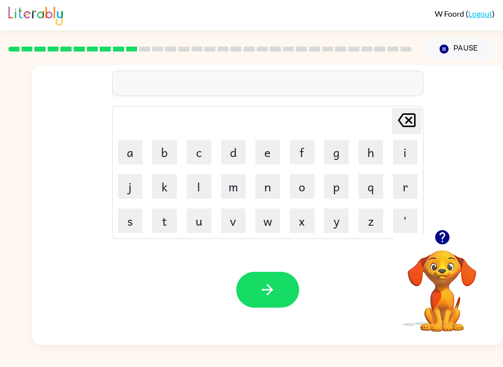
click at [204, 226] on button "u" at bounding box center [199, 221] width 25 height 25
click at [277, 191] on button "n" at bounding box center [267, 186] width 25 height 25
click at [304, 152] on button "f" at bounding box center [302, 152] width 25 height 25
click at [306, 191] on button "o" at bounding box center [302, 186] width 25 height 25
click at [206, 183] on button "l" at bounding box center [199, 186] width 25 height 25
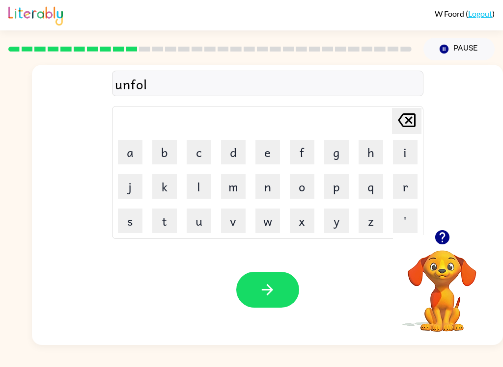
click at [241, 150] on button "d" at bounding box center [233, 152] width 25 height 25
click at [280, 306] on button "button" at bounding box center [267, 290] width 63 height 36
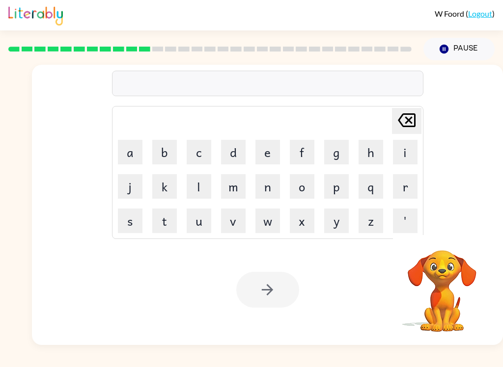
click at [237, 222] on button "v" at bounding box center [233, 221] width 25 height 25
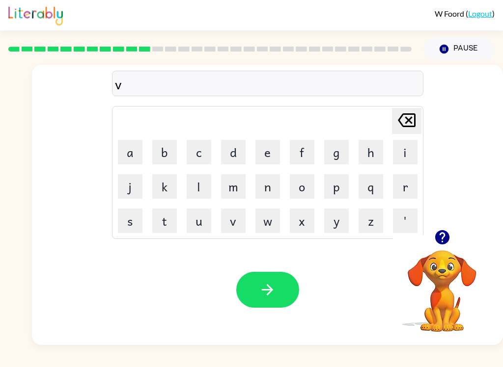
click at [309, 193] on button "o" at bounding box center [302, 186] width 25 height 25
click at [128, 164] on button "a" at bounding box center [130, 152] width 25 height 25
click at [174, 221] on button "t" at bounding box center [164, 221] width 25 height 25
click at [280, 292] on button "button" at bounding box center [267, 290] width 63 height 36
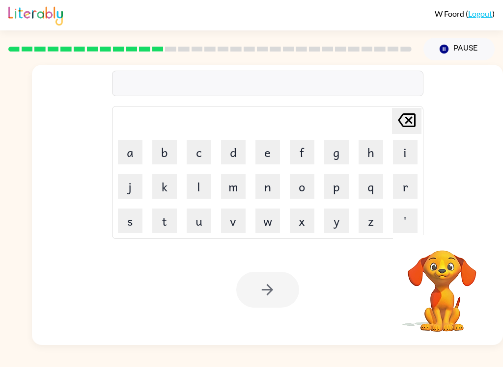
click at [239, 186] on button "m" at bounding box center [233, 186] width 25 height 25
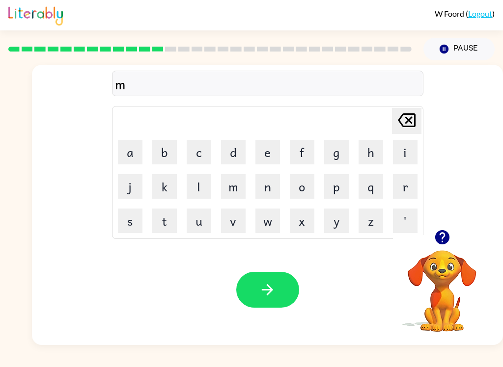
click at [398, 150] on button "i" at bounding box center [405, 152] width 25 height 25
click at [136, 230] on button "s" at bounding box center [130, 221] width 25 height 25
click at [172, 221] on button "t" at bounding box center [164, 221] width 25 height 25
click at [122, 164] on button "a" at bounding box center [130, 152] width 25 height 25
click at [166, 192] on button "k" at bounding box center [164, 186] width 25 height 25
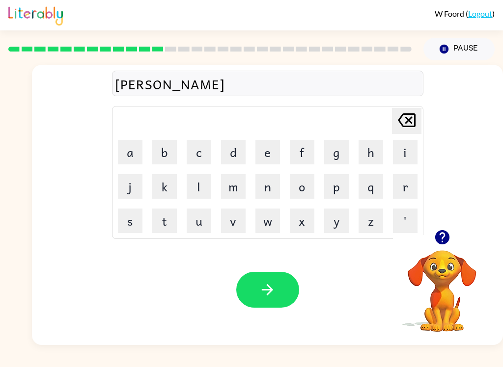
click at [270, 147] on button "e" at bounding box center [267, 152] width 25 height 25
click at [260, 280] on button "button" at bounding box center [267, 290] width 63 height 36
click at [163, 189] on button "k" at bounding box center [164, 186] width 25 height 25
click at [404, 156] on button "i" at bounding box center [405, 152] width 25 height 25
click at [266, 189] on button "n" at bounding box center [267, 186] width 25 height 25
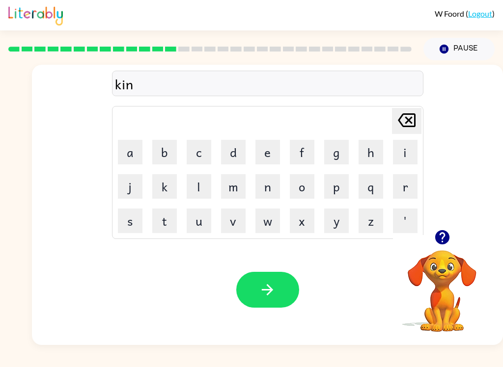
click at [242, 152] on button "d" at bounding box center [233, 152] width 25 height 25
click at [204, 189] on button "l" at bounding box center [199, 186] width 25 height 25
click at [279, 159] on button "e" at bounding box center [267, 152] width 25 height 25
click at [345, 224] on button "y" at bounding box center [336, 221] width 25 height 25
click at [267, 293] on icon "button" at bounding box center [267, 289] width 17 height 17
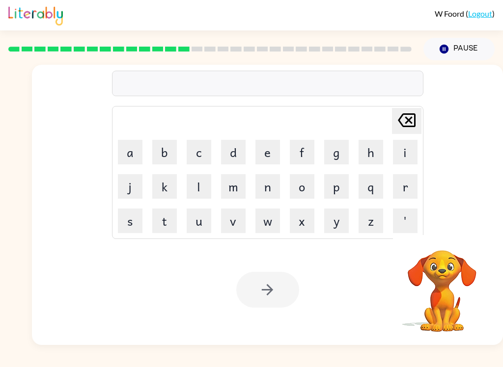
click at [221, 151] on button "d" at bounding box center [233, 152] width 25 height 25
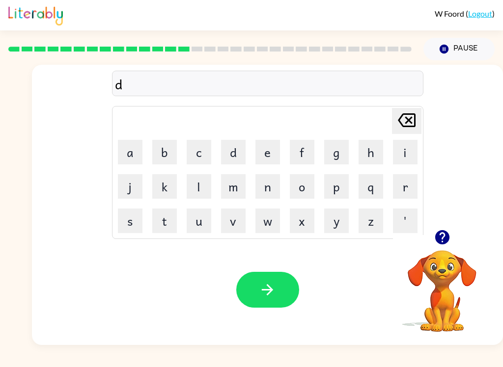
click at [204, 223] on button "u" at bounding box center [199, 221] width 25 height 25
click at [208, 180] on button "l" at bounding box center [199, 186] width 25 height 25
click at [128, 148] on button "a" at bounding box center [130, 152] width 25 height 25
click at [333, 225] on button "y" at bounding box center [336, 221] width 25 height 25
click at [256, 306] on button "button" at bounding box center [267, 290] width 63 height 36
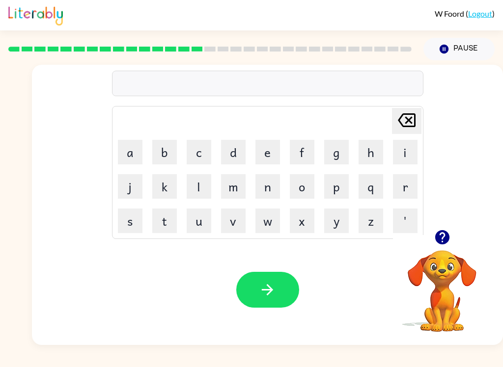
click at [206, 161] on button "c" at bounding box center [199, 152] width 25 height 25
click at [301, 185] on button "o" at bounding box center [302, 186] width 25 height 25
click at [400, 185] on button "r" at bounding box center [405, 186] width 25 height 25
click at [234, 158] on button "d" at bounding box center [233, 152] width 25 height 25
click at [293, 288] on button "button" at bounding box center [267, 290] width 63 height 36
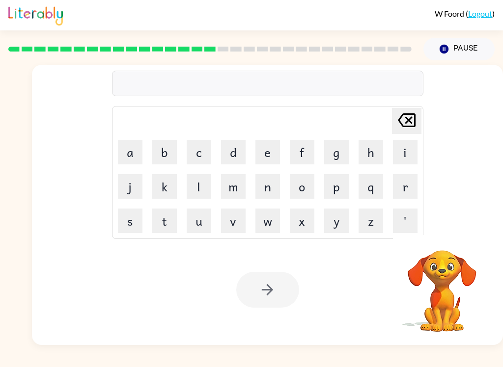
click at [365, 221] on button "z" at bounding box center [370, 221] width 25 height 25
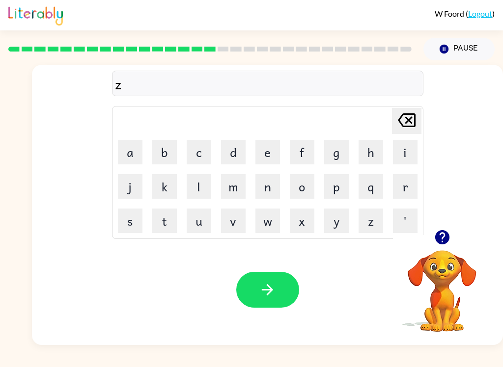
click at [416, 148] on button "i" at bounding box center [405, 152] width 25 height 25
click at [348, 191] on button "p" at bounding box center [336, 186] width 25 height 25
click at [288, 288] on button "button" at bounding box center [267, 290] width 63 height 36
click at [241, 151] on button "d" at bounding box center [233, 152] width 25 height 25
click at [413, 191] on button "r" at bounding box center [405, 186] width 25 height 25
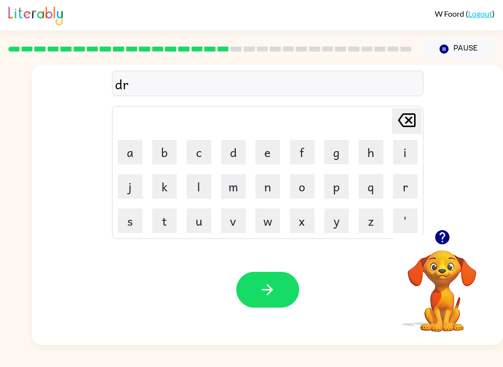
click at [305, 185] on button "o" at bounding box center [302, 186] width 25 height 25
click at [337, 195] on button "p" at bounding box center [336, 186] width 25 height 25
click at [407, 154] on button "i" at bounding box center [405, 152] width 25 height 25
click at [268, 189] on button "n" at bounding box center [267, 186] width 25 height 25
click at [337, 149] on button "g" at bounding box center [336, 152] width 25 height 25
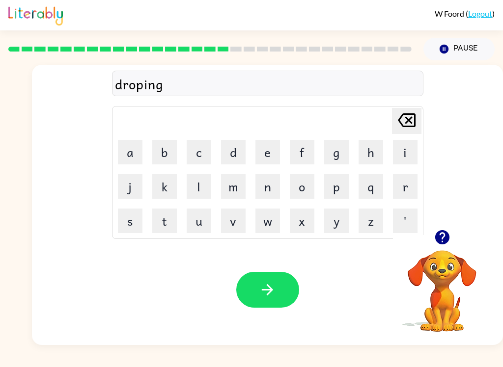
click at [289, 285] on button "button" at bounding box center [267, 290] width 63 height 36
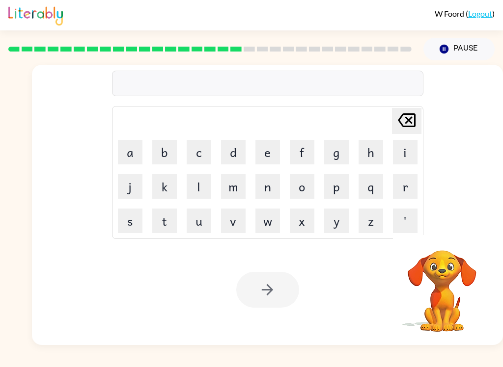
click at [368, 158] on button "h" at bounding box center [370, 152] width 25 height 25
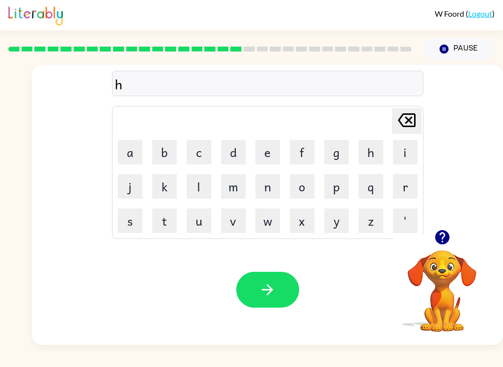
click at [267, 149] on button "e" at bounding box center [267, 152] width 25 height 25
click at [408, 194] on button "r" at bounding box center [405, 186] width 25 height 25
click at [284, 290] on button "button" at bounding box center [267, 290] width 63 height 36
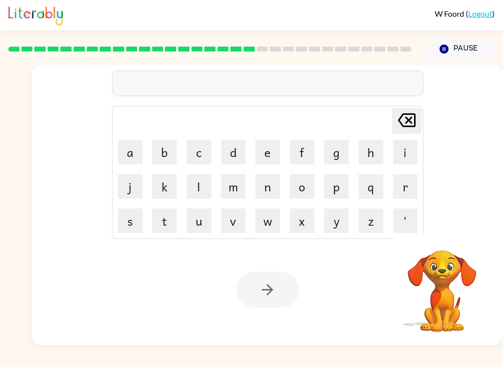
click at [412, 187] on button "r" at bounding box center [405, 186] width 25 height 25
click at [410, 155] on button "i" at bounding box center [405, 152] width 25 height 25
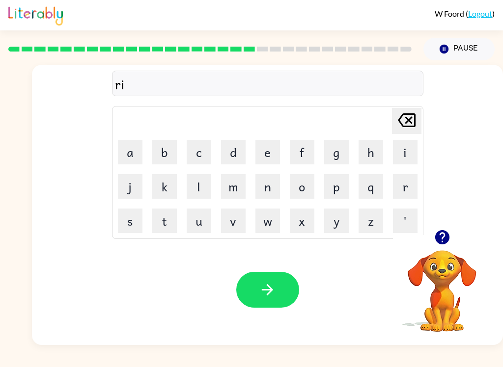
click at [398, 118] on icon at bounding box center [407, 120] width 18 height 14
click at [270, 160] on button "e" at bounding box center [267, 152] width 25 height 25
click at [211, 153] on button "c" at bounding box center [199, 152] width 25 height 25
click at [376, 148] on button "h" at bounding box center [370, 152] width 25 height 25
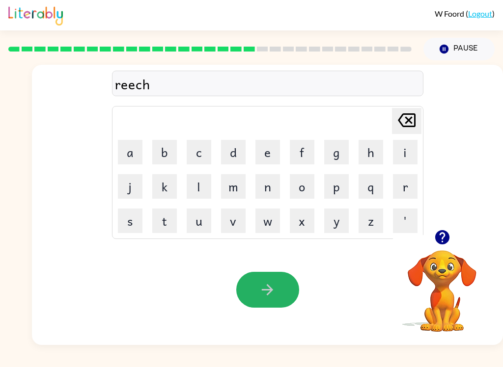
click at [273, 295] on icon "button" at bounding box center [267, 289] width 17 height 17
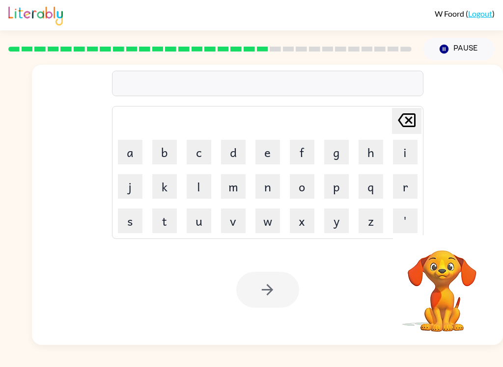
click at [379, 154] on button "h" at bounding box center [370, 152] width 25 height 25
click at [407, 160] on button "i" at bounding box center [405, 152] width 25 height 25
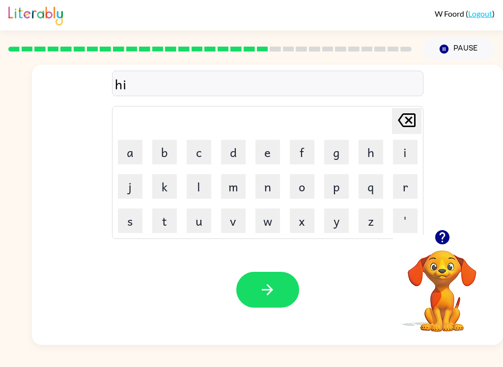
click at [276, 191] on button "n" at bounding box center [267, 186] width 25 height 25
click at [169, 225] on button "t" at bounding box center [164, 221] width 25 height 25
click at [273, 157] on button "e" at bounding box center [267, 152] width 25 height 25
click at [233, 152] on button "d" at bounding box center [233, 152] width 25 height 25
click at [283, 292] on button "button" at bounding box center [267, 290] width 63 height 36
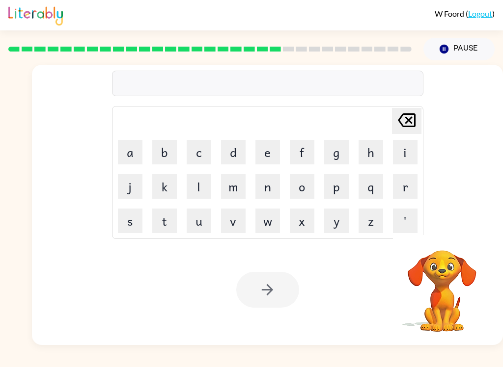
click at [407, 182] on button "r" at bounding box center [405, 186] width 25 height 25
click at [408, 145] on button "i" at bounding box center [405, 152] width 25 height 25
click at [208, 159] on button "c" at bounding box center [199, 152] width 25 height 25
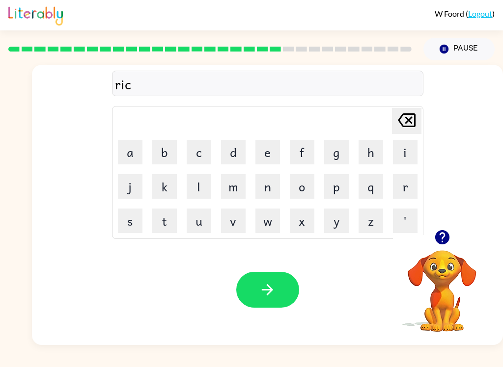
click at [270, 150] on button "e" at bounding box center [267, 152] width 25 height 25
click at [279, 290] on button "button" at bounding box center [267, 290] width 63 height 36
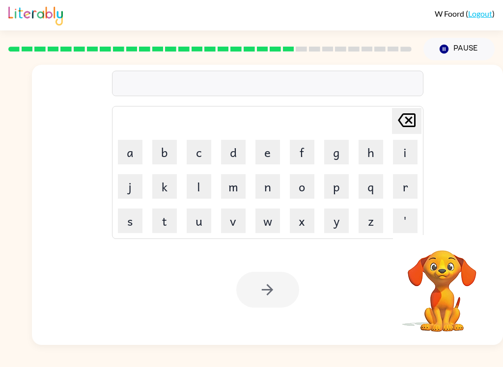
click at [402, 185] on button "r" at bounding box center [405, 186] width 25 height 25
click at [137, 156] on button "a" at bounding box center [130, 152] width 25 height 25
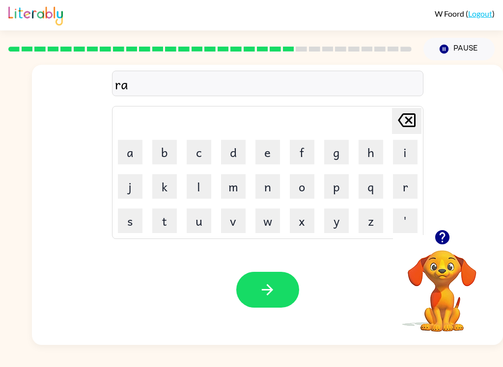
click at [415, 145] on button "i" at bounding box center [405, 152] width 25 height 25
click at [266, 198] on button "n" at bounding box center [267, 186] width 25 height 25
click at [194, 148] on button "c" at bounding box center [199, 152] width 25 height 25
click at [313, 191] on button "o" at bounding box center [302, 186] width 25 height 25
click at [172, 232] on button "t" at bounding box center [164, 221] width 25 height 25
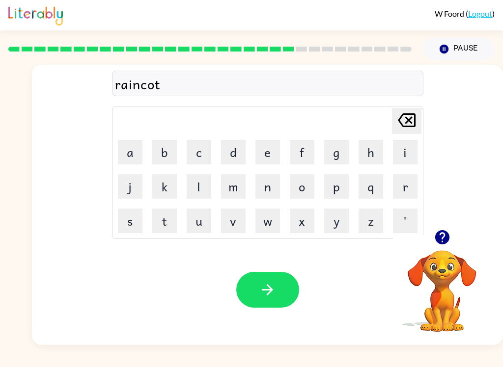
click at [283, 297] on button "button" at bounding box center [267, 290] width 63 height 36
click at [412, 190] on button "r" at bounding box center [405, 186] width 25 height 25
click at [265, 163] on button "e" at bounding box center [267, 152] width 25 height 25
click at [245, 186] on button "m" at bounding box center [233, 186] width 25 height 25
click at [138, 151] on button "a" at bounding box center [130, 152] width 25 height 25
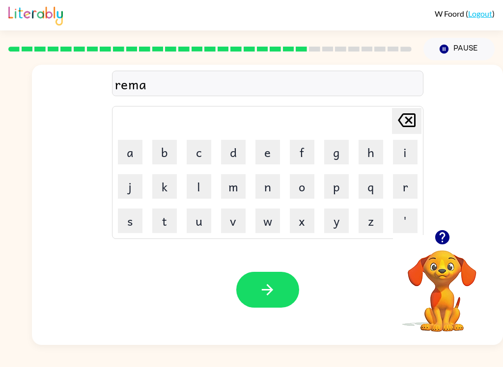
click at [406, 187] on button "r" at bounding box center [405, 186] width 25 height 25
click at [172, 191] on button "k" at bounding box center [164, 186] width 25 height 25
click at [281, 316] on div "Your browser must support playing .mp4 files to use Literably. Please try using…" at bounding box center [267, 290] width 471 height 110
click at [279, 281] on button "button" at bounding box center [267, 290] width 63 height 36
click at [238, 150] on button "d" at bounding box center [233, 152] width 25 height 25
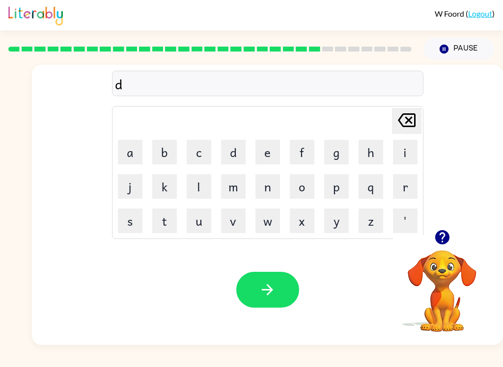
click at [237, 219] on button "v" at bounding box center [233, 221] width 25 height 25
click at [138, 156] on button "a" at bounding box center [130, 152] width 25 height 25
click at [408, 128] on icon "[PERSON_NAME] last character input" at bounding box center [407, 121] width 24 height 24
click at [403, 119] on icon at bounding box center [407, 120] width 18 height 14
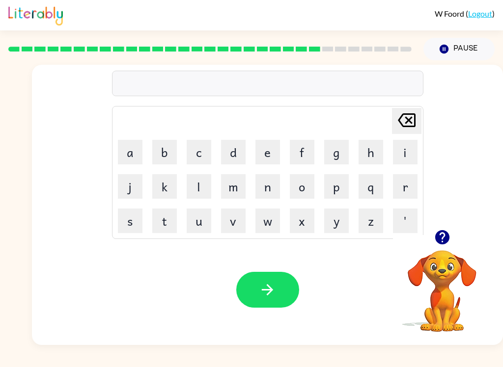
click at [125, 157] on button "a" at bounding box center [130, 152] width 25 height 25
click at [238, 155] on button "d" at bounding box center [233, 152] width 25 height 25
click at [239, 214] on button "v" at bounding box center [233, 221] width 25 height 25
click at [134, 157] on button "a" at bounding box center [130, 152] width 25 height 25
click at [266, 190] on button "n" at bounding box center [267, 186] width 25 height 25
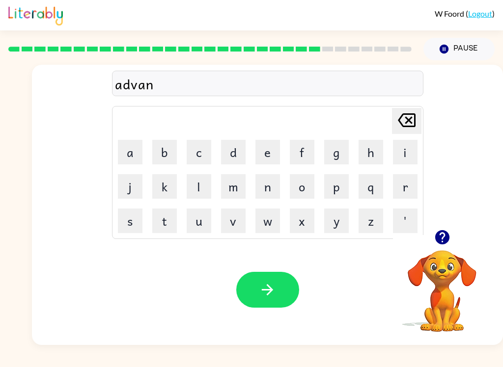
click at [207, 162] on button "c" at bounding box center [199, 152] width 25 height 25
click at [405, 154] on button "i" at bounding box center [405, 152] width 25 height 25
click at [272, 194] on button "n" at bounding box center [267, 186] width 25 height 25
click at [340, 151] on button "g" at bounding box center [336, 152] width 25 height 25
click at [276, 286] on icon "button" at bounding box center [267, 289] width 17 height 17
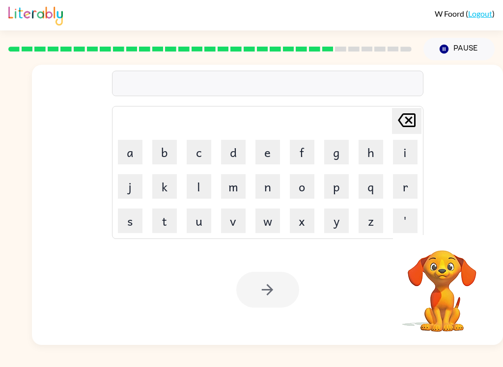
click at [140, 227] on button "s" at bounding box center [130, 221] width 25 height 25
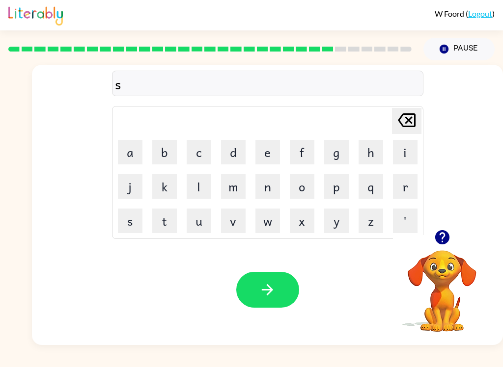
click at [204, 223] on button "u" at bounding box center [199, 221] width 25 height 25
click at [279, 187] on button "n" at bounding box center [267, 186] width 25 height 25
click at [198, 185] on button "l" at bounding box center [199, 186] width 25 height 25
click at [415, 159] on button "i" at bounding box center [405, 152] width 25 height 25
click at [173, 220] on button "t" at bounding box center [164, 221] width 25 height 25
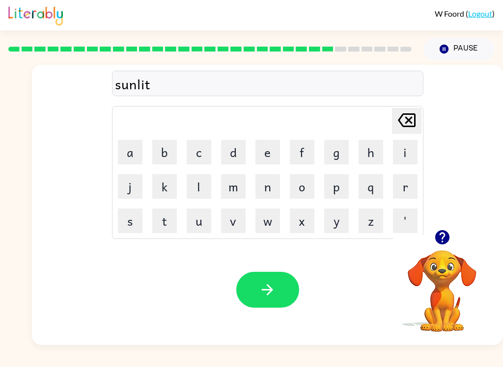
click at [272, 282] on icon "button" at bounding box center [267, 289] width 17 height 17
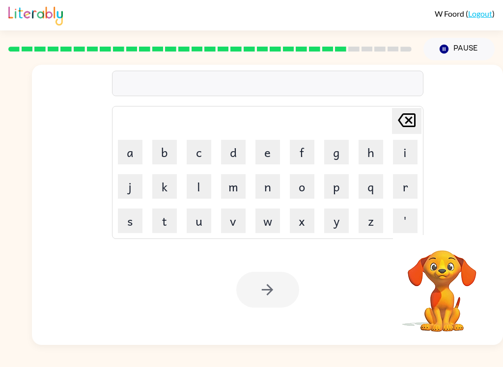
click at [229, 146] on button "d" at bounding box center [233, 152] width 25 height 25
click at [402, 154] on button "i" at bounding box center [405, 152] width 25 height 25
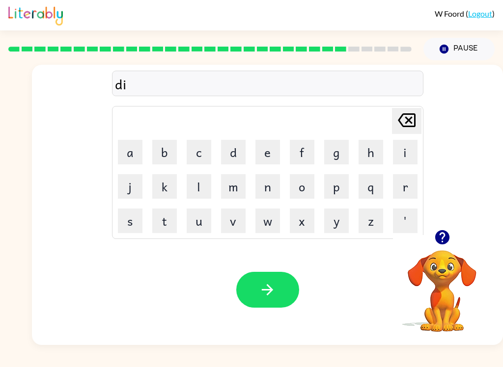
click at [127, 226] on button "s" at bounding box center [130, 221] width 25 height 25
click at [202, 158] on button "c" at bounding box center [199, 152] width 25 height 25
click at [298, 190] on button "o" at bounding box center [302, 186] width 25 height 25
click at [239, 231] on button "v" at bounding box center [233, 221] width 25 height 25
click at [232, 159] on button "d" at bounding box center [233, 152] width 25 height 25
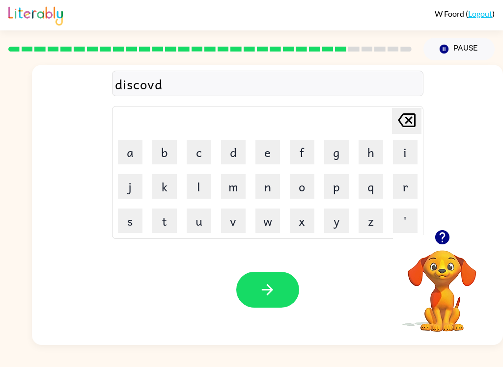
click at [409, 114] on icon at bounding box center [407, 120] width 18 height 14
click at [277, 152] on button "e" at bounding box center [267, 152] width 25 height 25
click at [406, 185] on button "r" at bounding box center [405, 186] width 25 height 25
click at [280, 283] on button "button" at bounding box center [267, 290] width 63 height 36
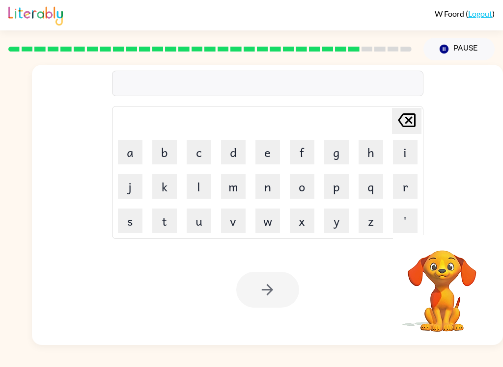
click at [236, 193] on button "m" at bounding box center [233, 186] width 25 height 25
click at [303, 193] on button "o" at bounding box center [302, 186] width 25 height 25
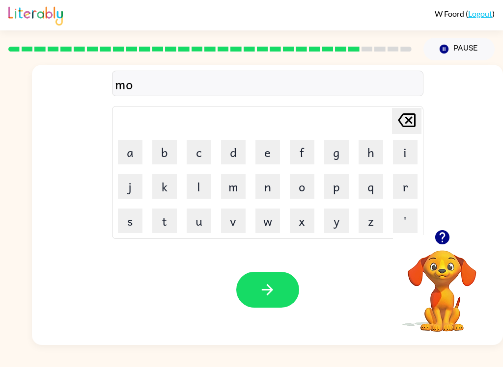
click at [139, 148] on button "a" at bounding box center [130, 152] width 25 height 25
click at [269, 192] on button "n" at bounding box center [267, 186] width 25 height 25
click at [285, 288] on button "button" at bounding box center [267, 290] width 63 height 36
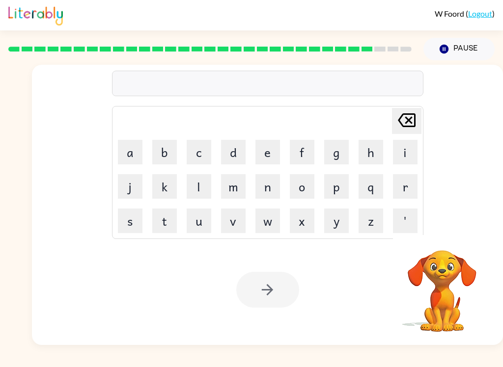
click at [261, 218] on button "w" at bounding box center [267, 221] width 25 height 25
click at [370, 157] on button "h" at bounding box center [370, 152] width 25 height 25
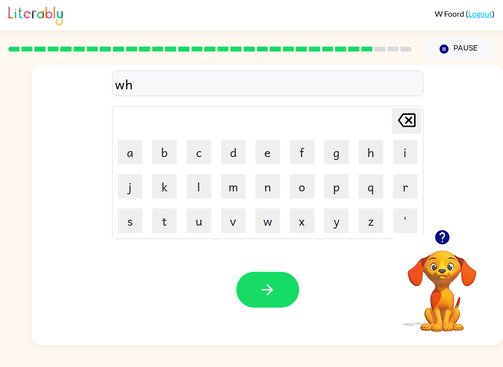
click at [273, 151] on button "e" at bounding box center [267, 152] width 25 height 25
click at [271, 160] on button "e" at bounding box center [267, 152] width 25 height 25
click at [202, 191] on button "l" at bounding box center [199, 186] width 25 height 25
click at [276, 295] on button "button" at bounding box center [267, 290] width 63 height 36
click at [273, 150] on button "e" at bounding box center [267, 152] width 25 height 25
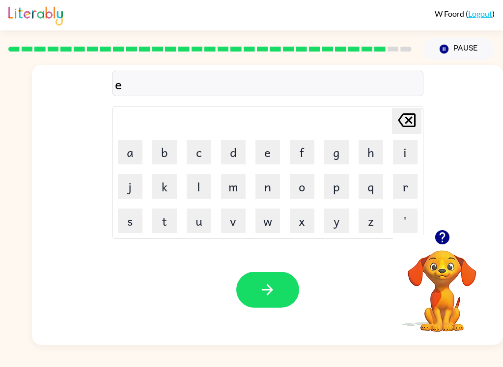
click at [273, 193] on button "n" at bounding box center [267, 186] width 25 height 25
click at [169, 221] on button "t" at bounding box center [164, 221] width 25 height 25
click at [407, 121] on icon at bounding box center [407, 120] width 18 height 14
click at [407, 120] on icon at bounding box center [407, 120] width 18 height 14
click at [406, 123] on icon "[PERSON_NAME] last character input" at bounding box center [407, 121] width 24 height 24
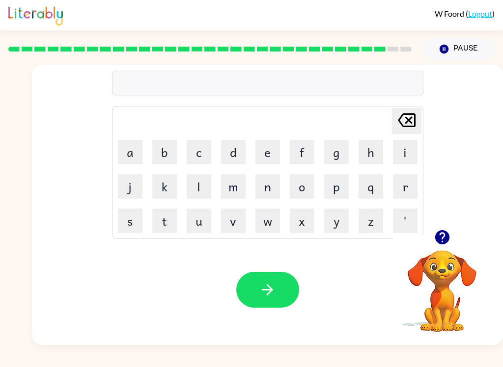
click at [165, 161] on button "b" at bounding box center [164, 152] width 25 height 25
click at [265, 162] on button "e" at bounding box center [267, 152] width 25 height 25
click at [275, 193] on button "n" at bounding box center [267, 186] width 25 height 25
click at [170, 221] on button "t" at bounding box center [164, 221] width 25 height 25
click at [288, 301] on button "button" at bounding box center [267, 290] width 63 height 36
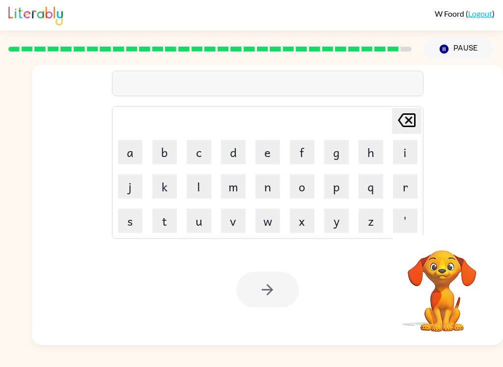
click at [132, 153] on button "a" at bounding box center [130, 152] width 25 height 25
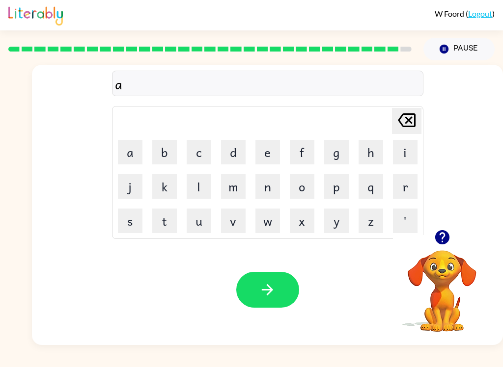
click at [311, 140] on button "f" at bounding box center [302, 152] width 25 height 25
click at [160, 222] on button "t" at bounding box center [164, 221] width 25 height 25
click at [273, 156] on button "e" at bounding box center [267, 152] width 25 height 25
click at [407, 192] on button "r" at bounding box center [405, 186] width 25 height 25
click at [265, 191] on button "n" at bounding box center [267, 186] width 25 height 25
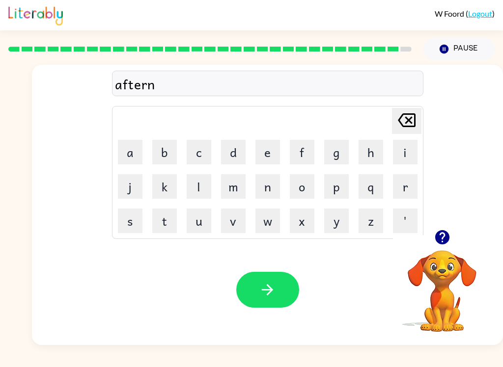
click at [305, 193] on button "o" at bounding box center [302, 186] width 25 height 25
click at [265, 195] on button "n" at bounding box center [267, 186] width 25 height 25
click at [274, 287] on icon "button" at bounding box center [267, 289] width 17 height 17
